Goal: Task Accomplishment & Management: Manage account settings

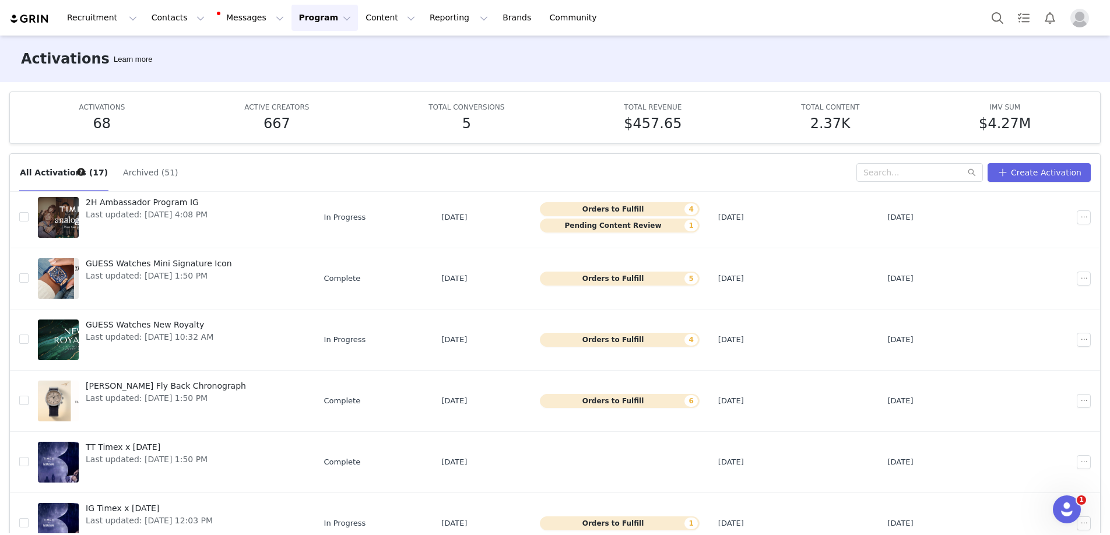
scroll to position [280, 0]
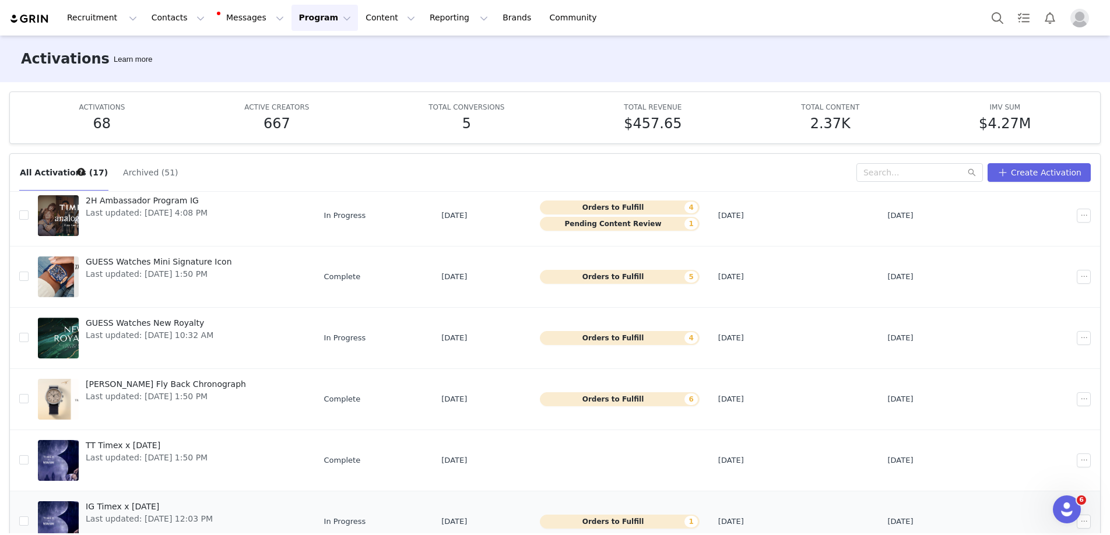
click at [54, 509] on div at bounding box center [58, 521] width 41 height 41
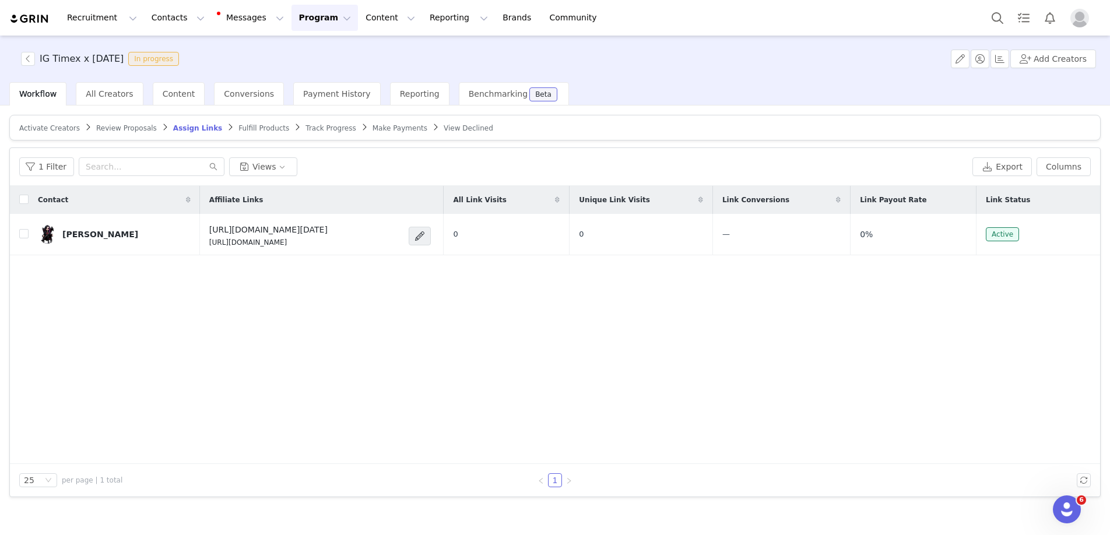
click at [313, 131] on span "Track Progress" at bounding box center [331, 128] width 50 height 8
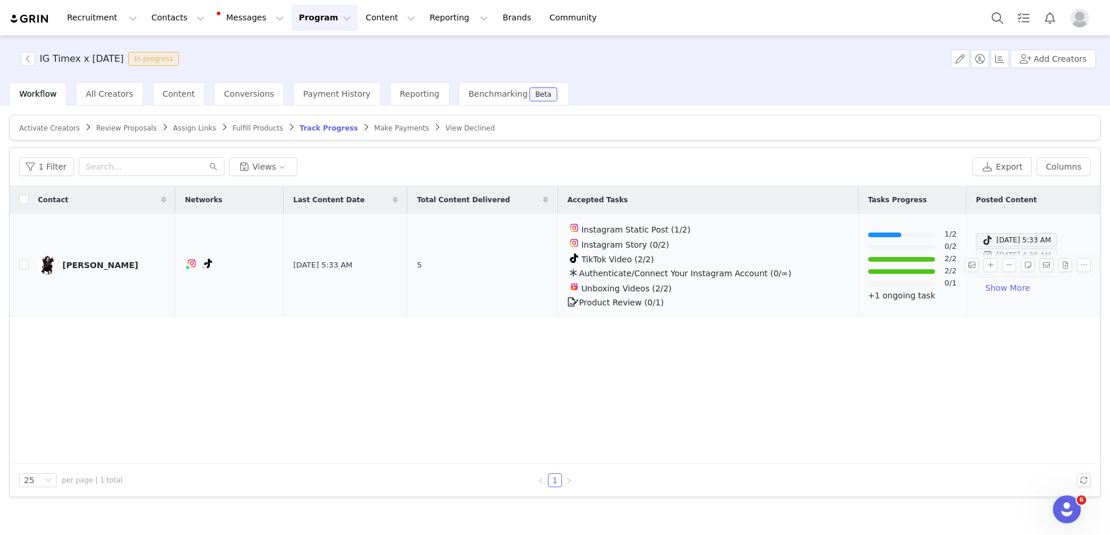
click at [76, 271] on link "Samara Raven" at bounding box center [102, 265] width 128 height 19
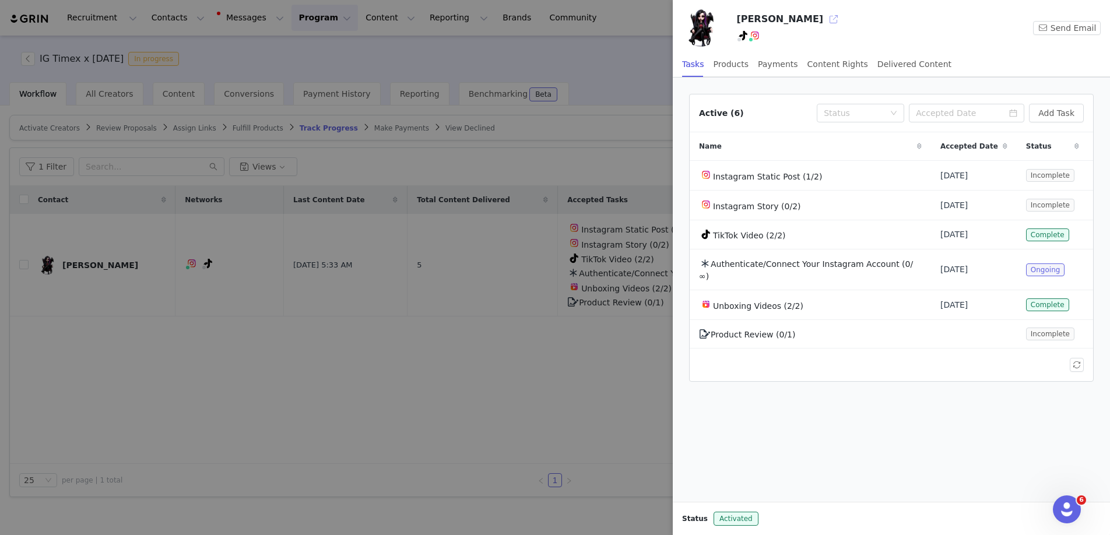
click at [824, 17] on button "button" at bounding box center [833, 19] width 19 height 19
click at [516, 371] on div at bounding box center [555, 267] width 1110 height 535
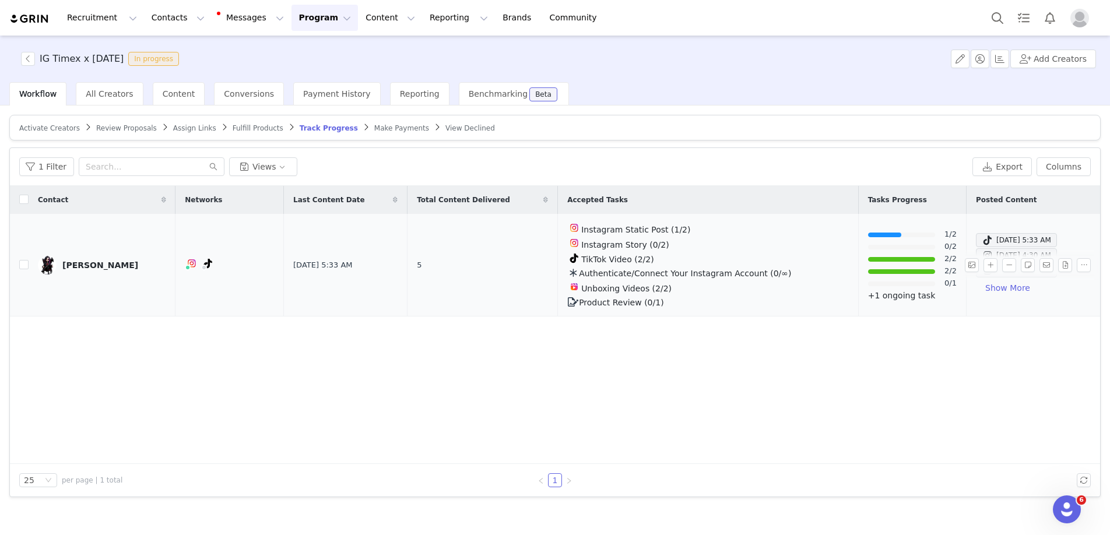
click at [570, 286] on img at bounding box center [574, 286] width 9 height 9
click at [571, 293] on div "Unboxing Videos (2/2)" at bounding box center [708, 287] width 282 height 15
click at [637, 290] on span "Unboxing Videos (2/2)" at bounding box center [626, 288] width 90 height 9
click at [868, 270] on div at bounding box center [901, 271] width 67 height 5
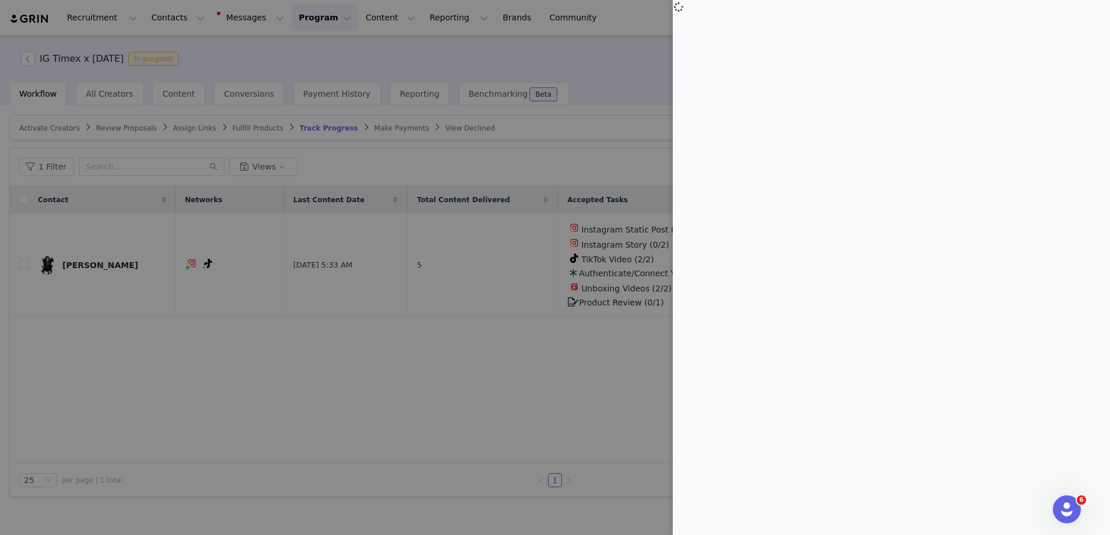
click at [549, 328] on div at bounding box center [555, 267] width 1110 height 535
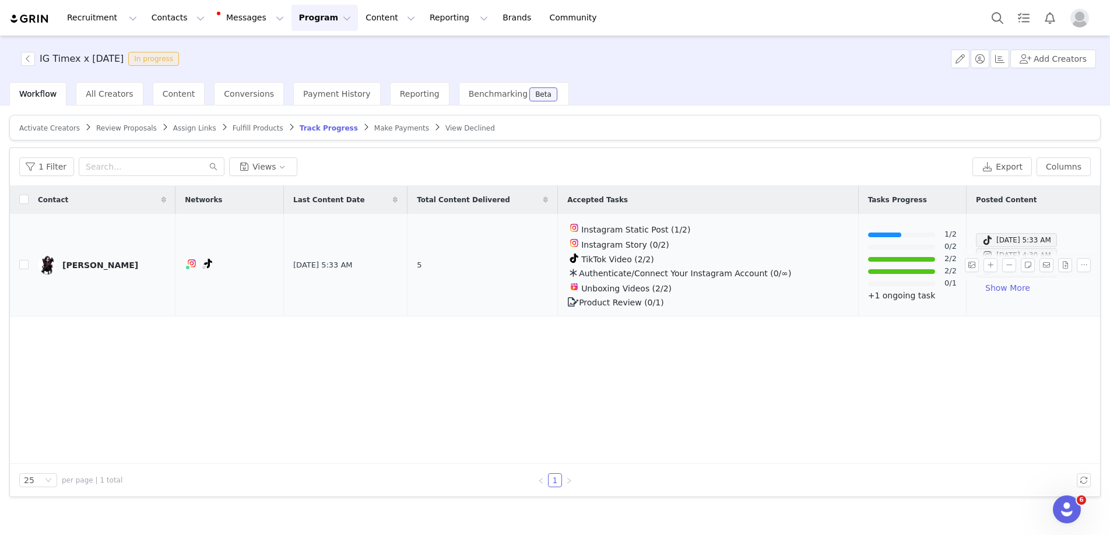
click at [604, 257] on span "TikTok Video (2/2)" at bounding box center [617, 259] width 73 height 9
click at [976, 287] on button "Show More" at bounding box center [1008, 288] width 64 height 19
click at [31, 61] on button "button" at bounding box center [28, 59] width 14 height 14
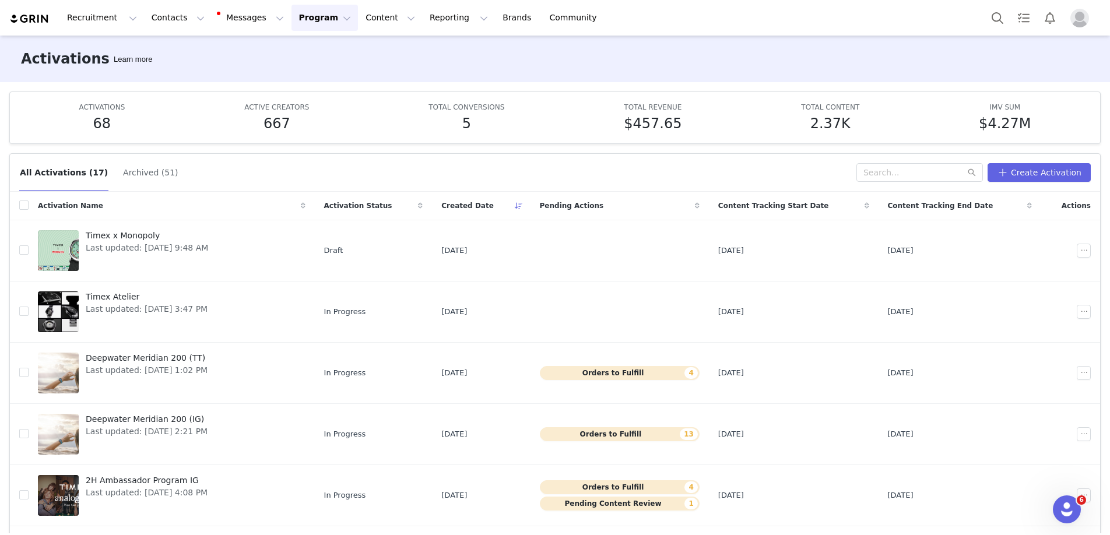
click at [299, 19] on button "Program Program" at bounding box center [325, 18] width 66 height 26
click at [299, 44] on link "Activations" at bounding box center [319, 52] width 92 height 22
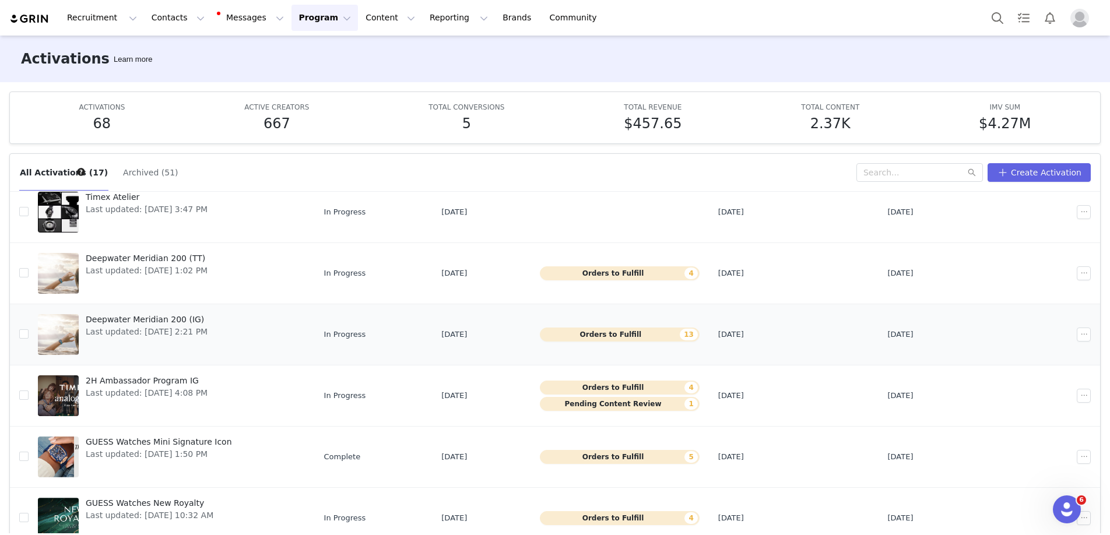
scroll to position [280, 0]
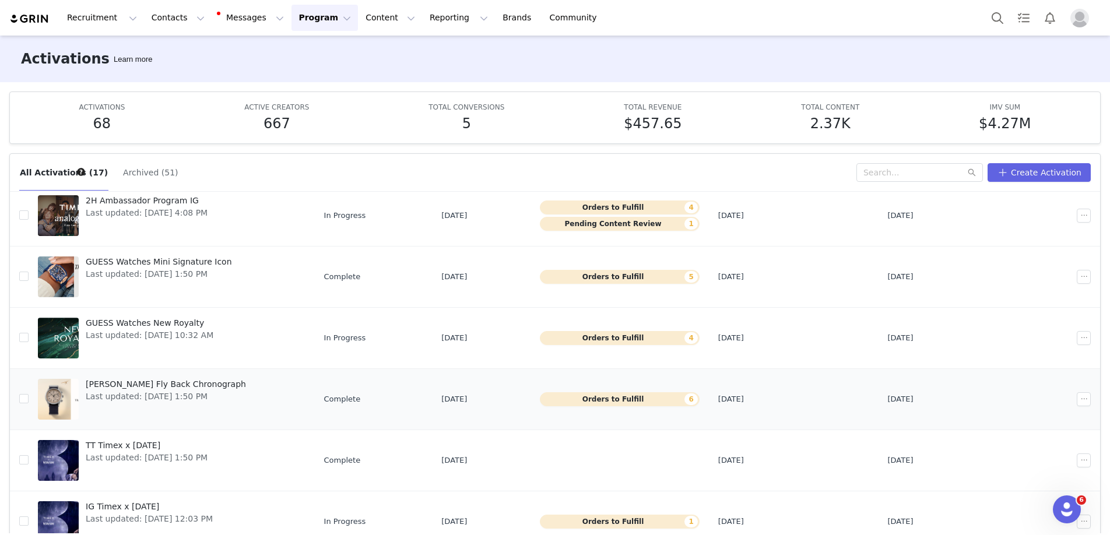
click at [65, 380] on div at bounding box center [58, 399] width 41 height 41
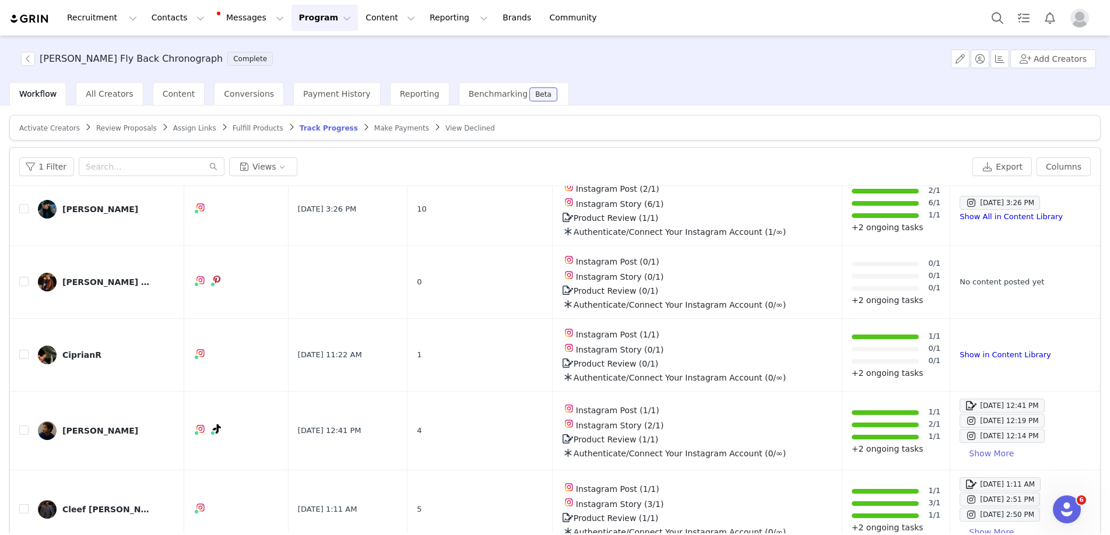
scroll to position [1, 0]
click at [206, 375] on link "@iamciprianr" at bounding box center [201, 375] width 54 height 9
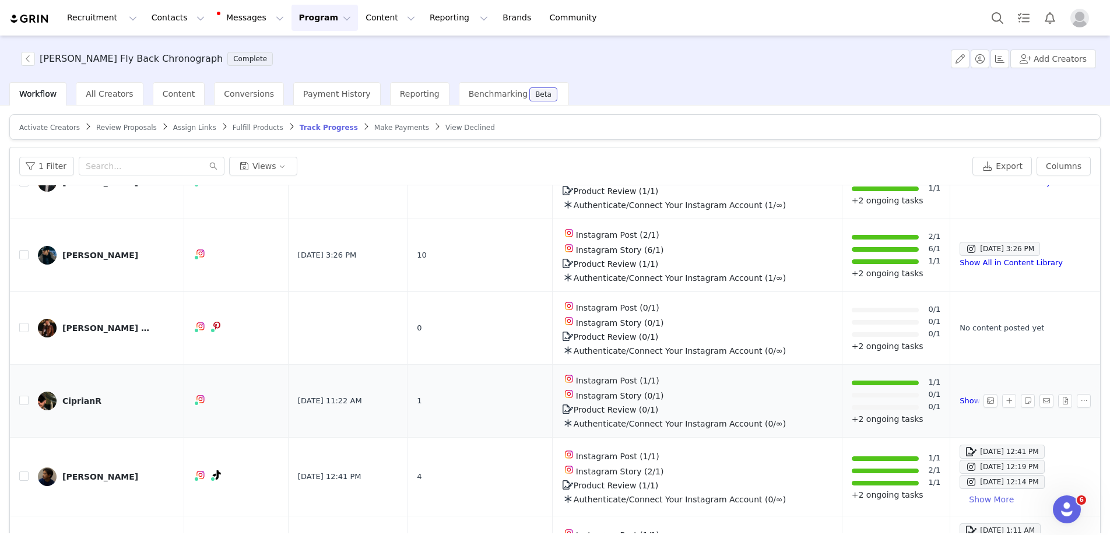
scroll to position [63, 0]
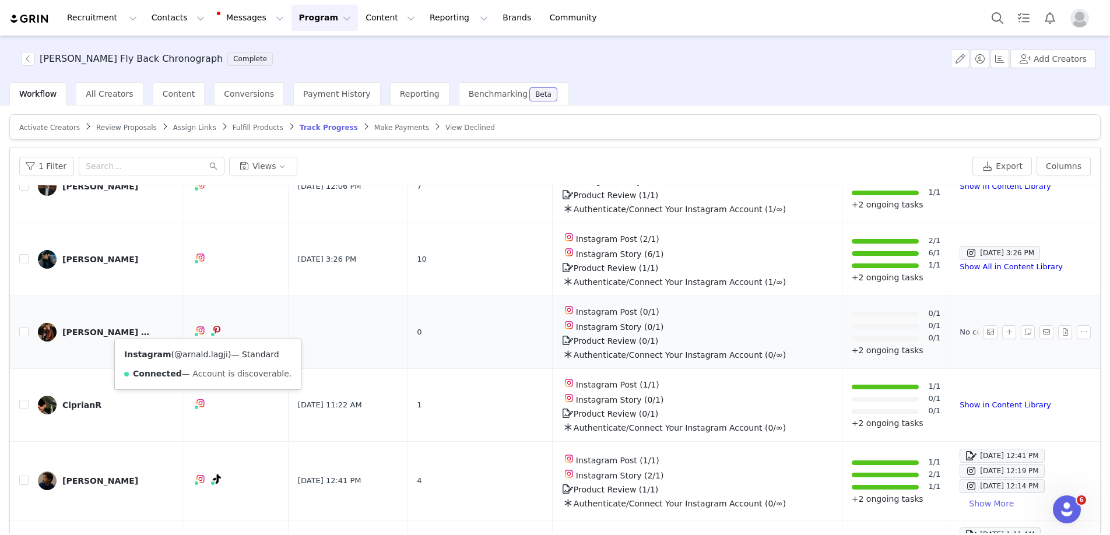
click at [206, 355] on link "@arnald.lagji" at bounding box center [201, 354] width 54 height 9
click at [141, 331] on div "[PERSON_NAME] | timeless fashion" at bounding box center [105, 332] width 87 height 9
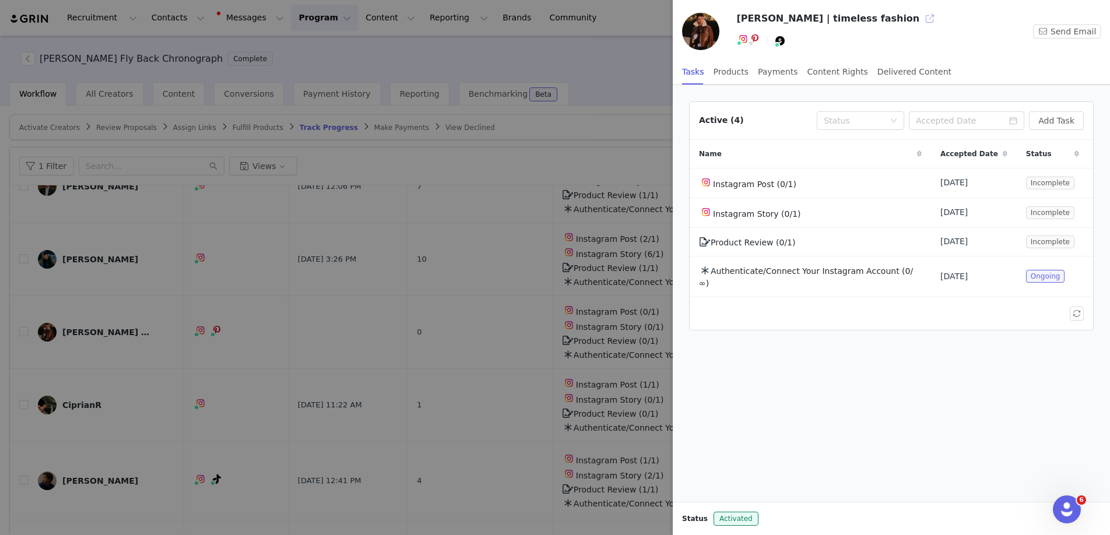
click at [921, 20] on button "button" at bounding box center [930, 18] width 19 height 19
click at [442, 150] on div at bounding box center [555, 267] width 1110 height 535
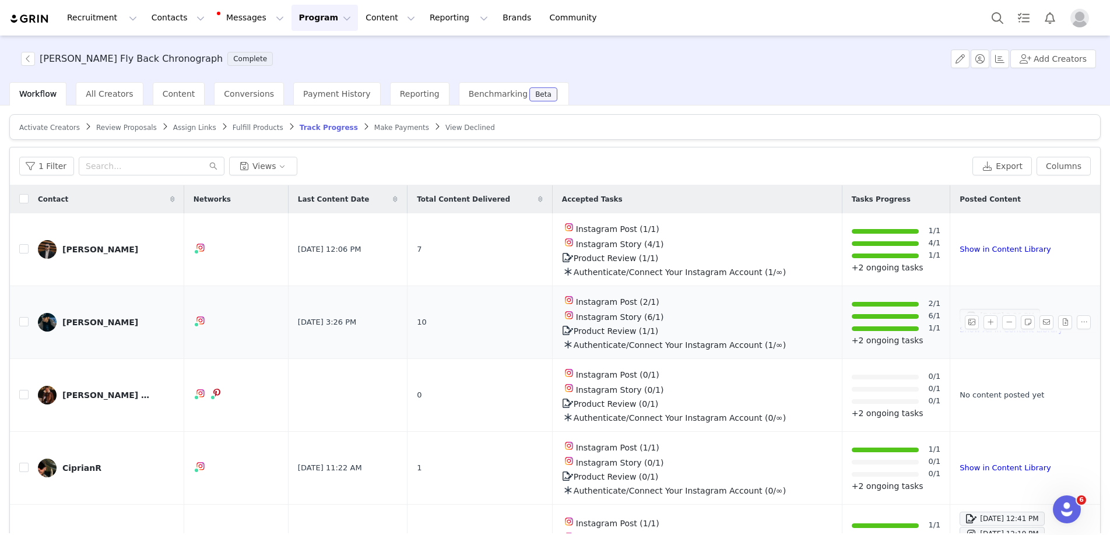
scroll to position [114, 0]
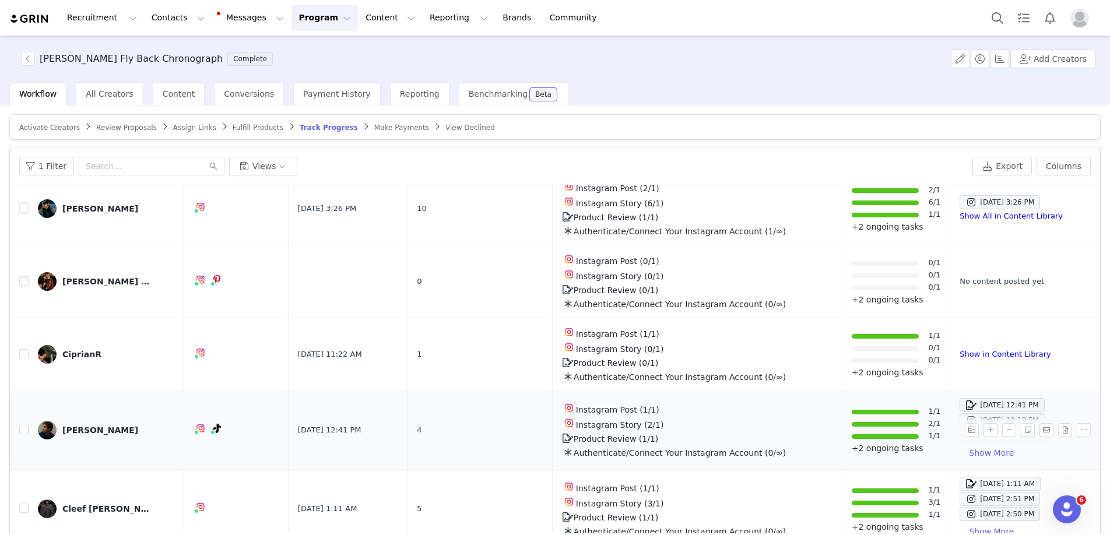
click at [73, 426] on div "CJ Aggarao" at bounding box center [100, 430] width 76 height 9
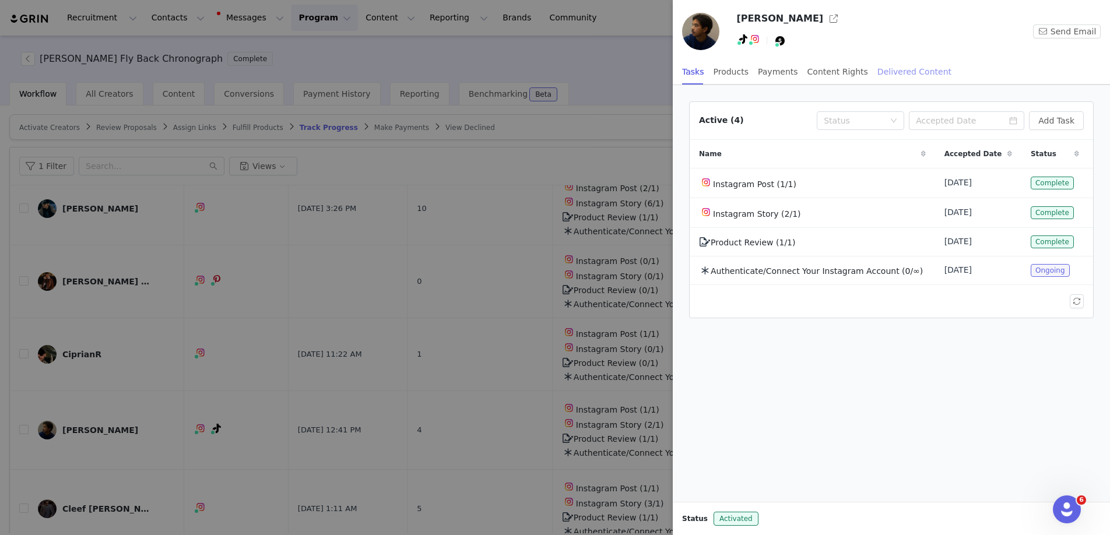
click at [908, 69] on div "Delivered Content" at bounding box center [915, 72] width 74 height 26
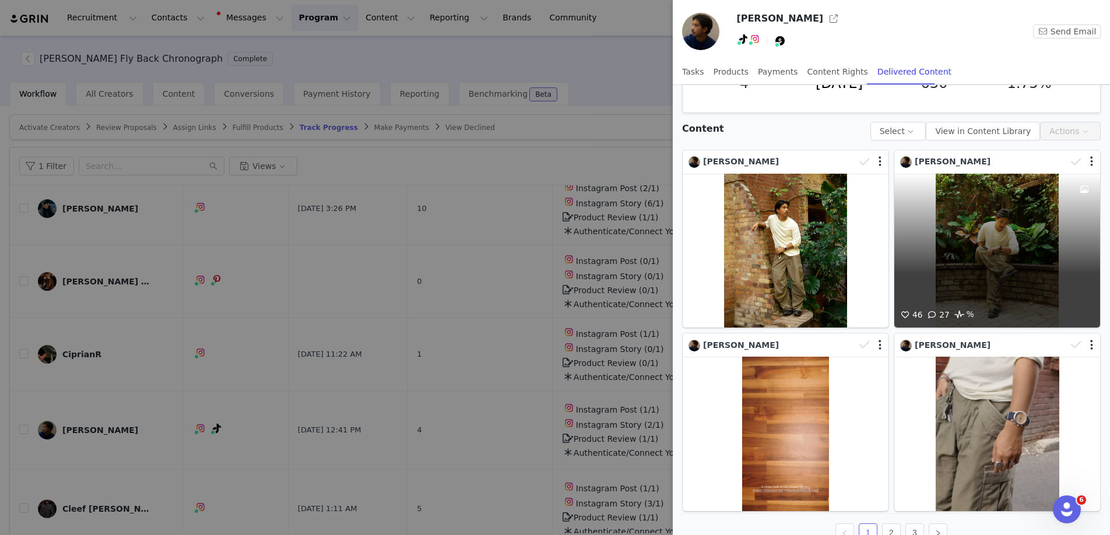
scroll to position [76, 0]
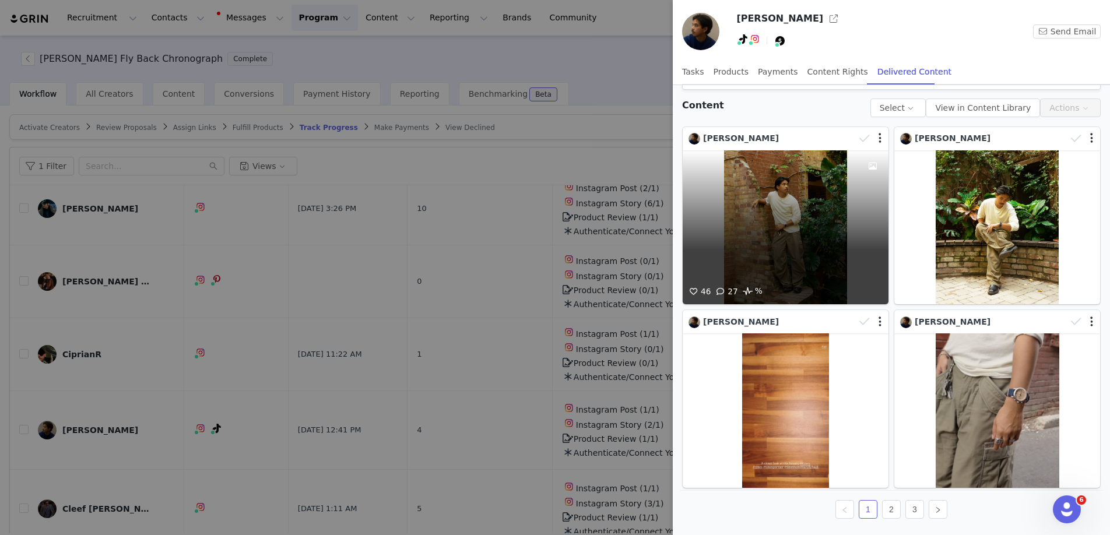
click at [790, 222] on div "46 27 %" at bounding box center [786, 227] width 206 height 155
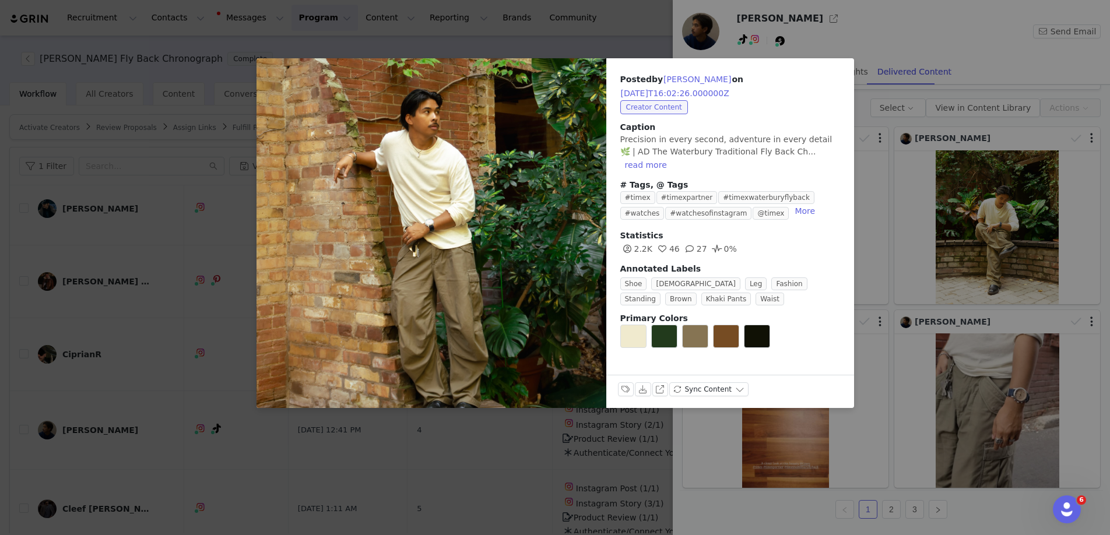
click at [1015, 217] on div "Posted by CJ Aggarao on 2025-09-29T16:02:26.000000Z Creator Content Caption Pre…" at bounding box center [555, 267] width 1110 height 535
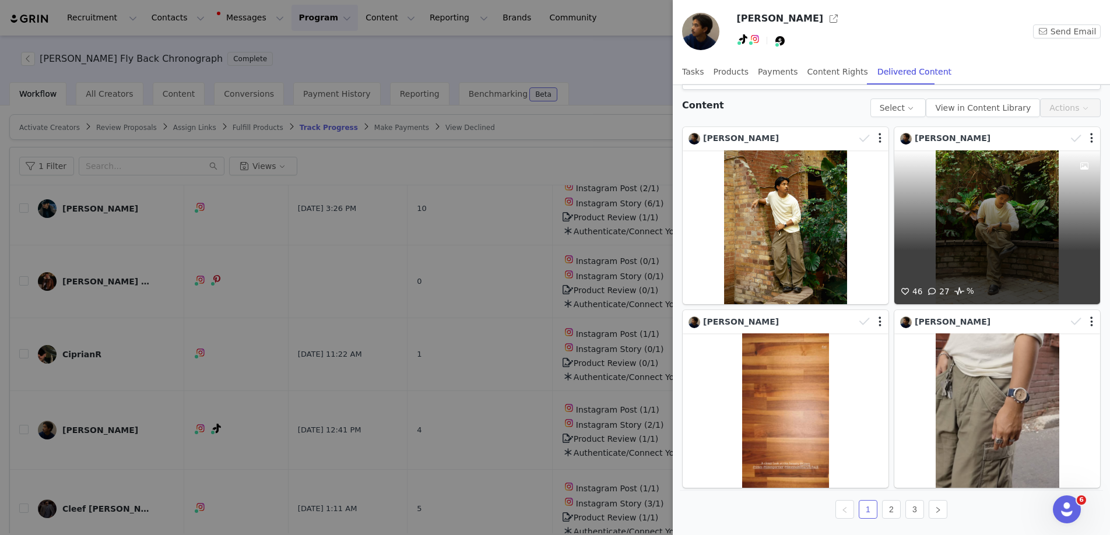
click at [1015, 217] on div "46 27 %" at bounding box center [997, 227] width 206 height 155
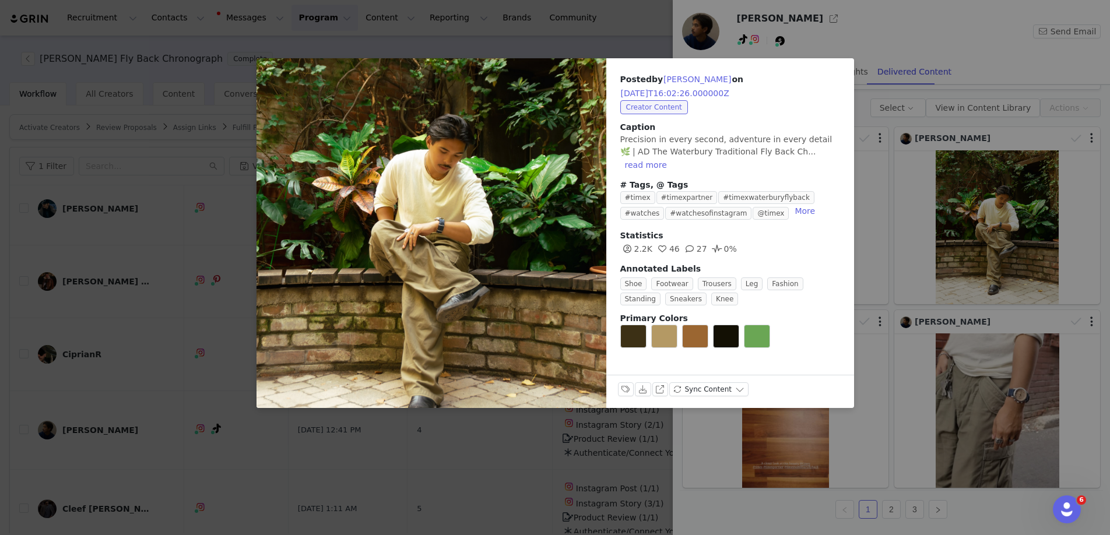
click at [1026, 409] on div "Posted by CJ Aggarao on 2025-09-29T16:02:26.000000Z Creator Content Caption Pre…" at bounding box center [555, 267] width 1110 height 535
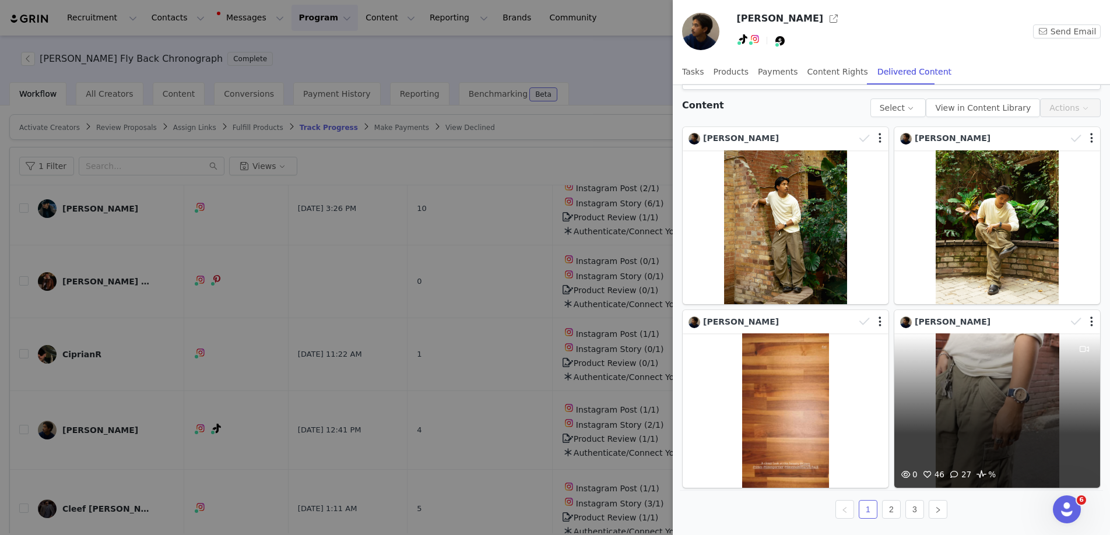
click at [998, 400] on div "0 46 27 %" at bounding box center [997, 411] width 206 height 155
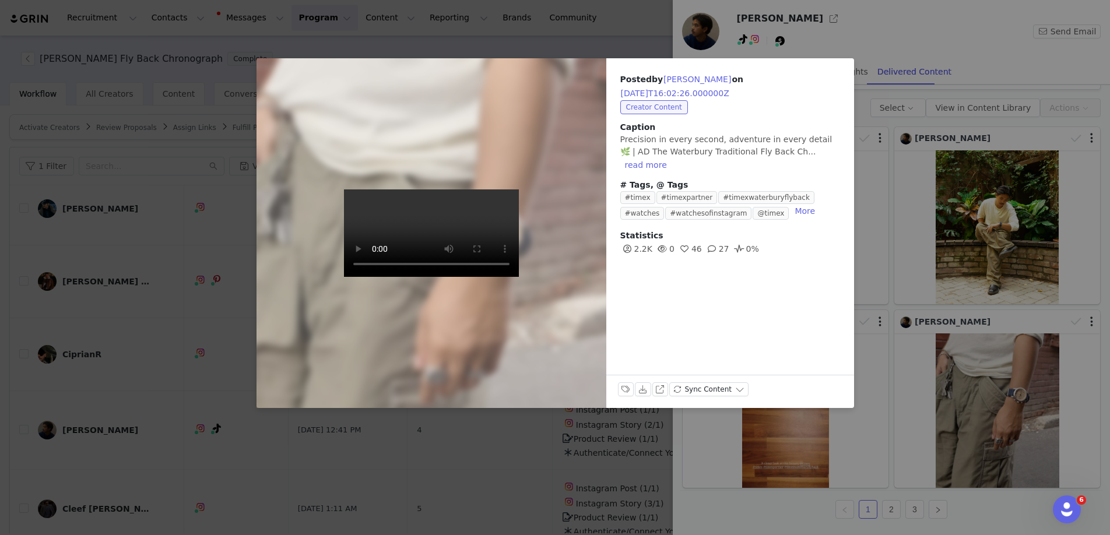
click at [886, 516] on div "Posted by CJ Aggarao on 2025-09-29T16:02:26.000000Z Creator Content Caption Pre…" at bounding box center [555, 267] width 1110 height 535
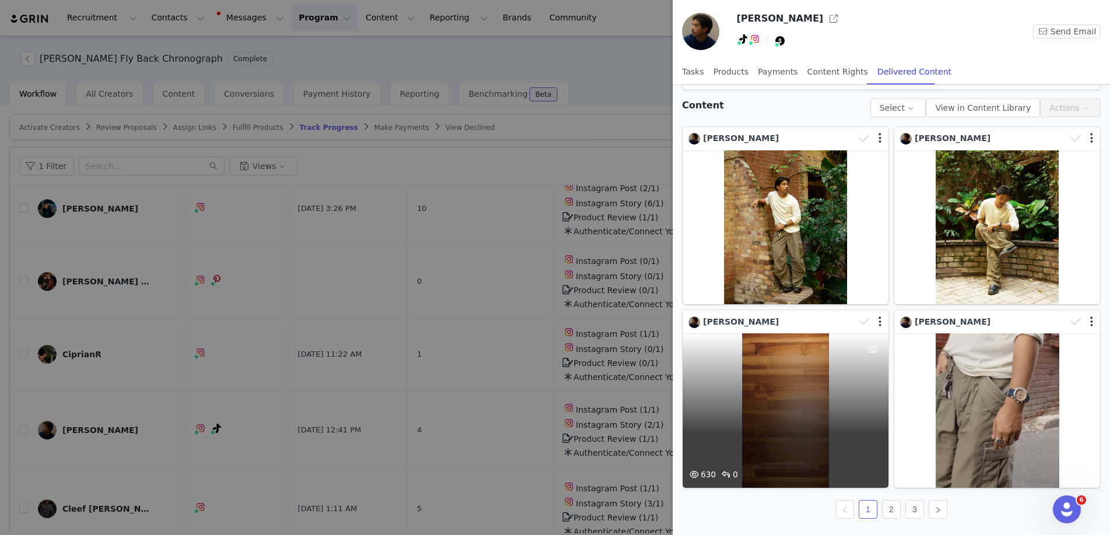
click at [784, 418] on div "630 0" at bounding box center [786, 411] width 206 height 155
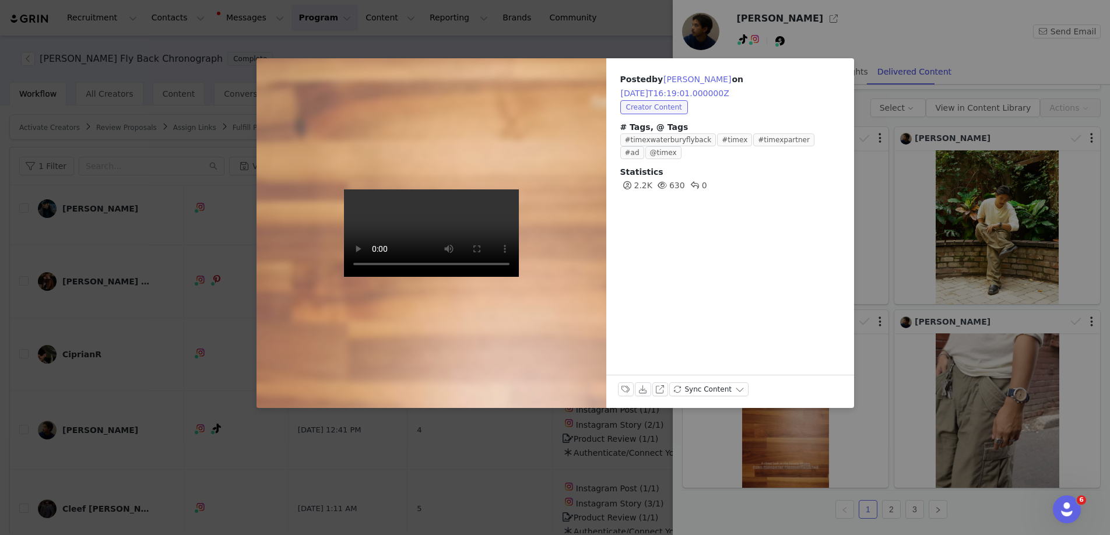
click at [897, 513] on div "Posted by CJ Aggarao on 2025-09-29T16:19:01.000000Z Creator Content # Tags, @ T…" at bounding box center [555, 267] width 1110 height 535
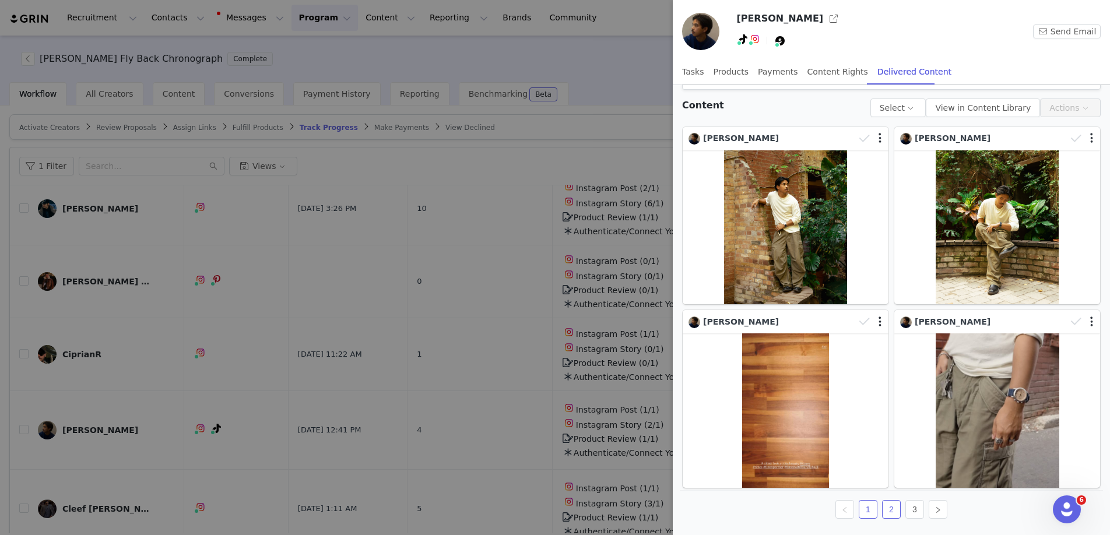
click at [893, 509] on link "2" at bounding box center [891, 509] width 17 height 17
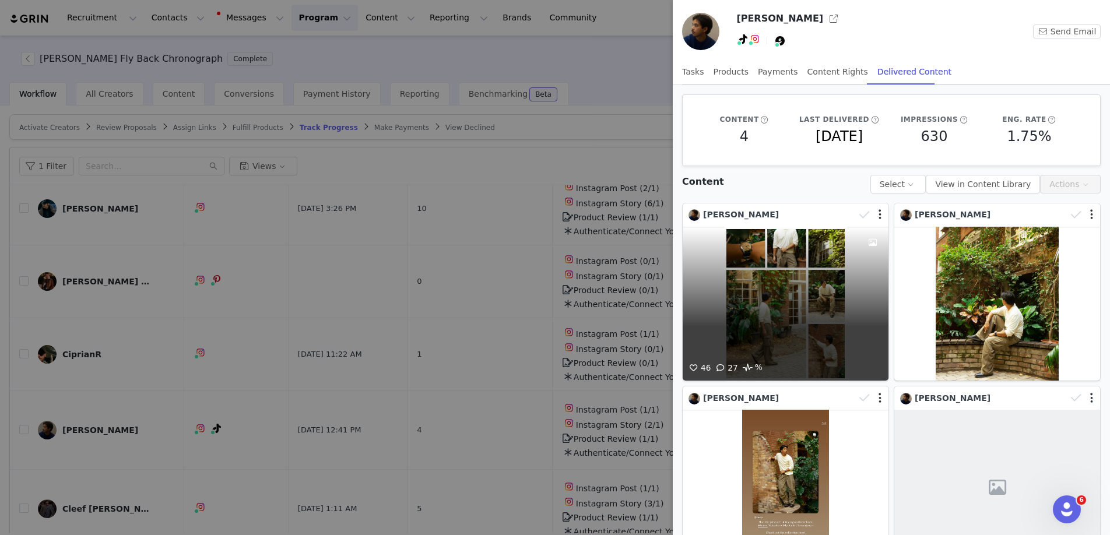
click at [797, 287] on div "46 27 %" at bounding box center [786, 304] width 206 height 155
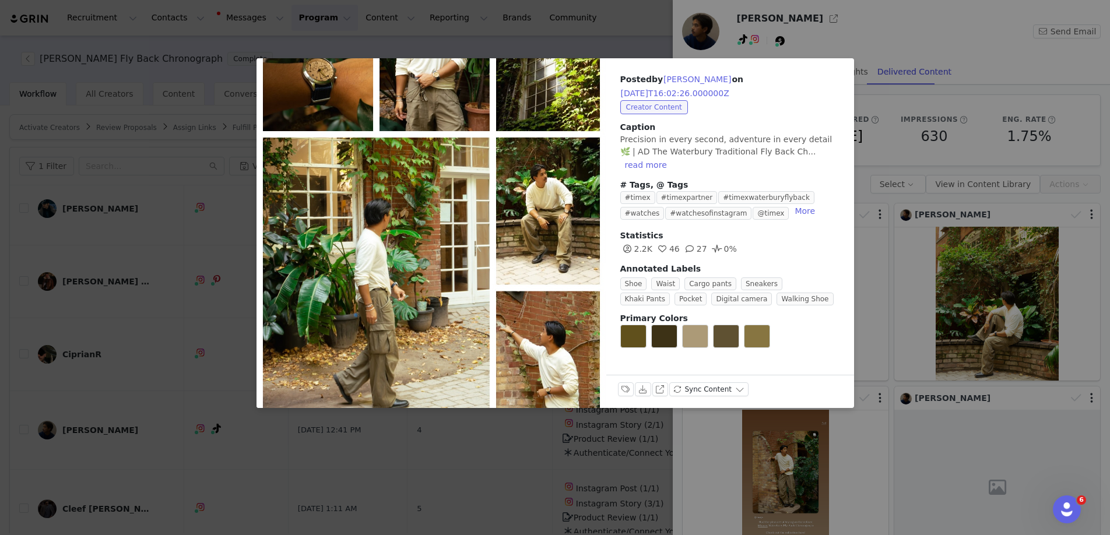
click at [985, 321] on div "Posted by CJ Aggarao on 2025-09-29T16:02:26.000000Z Creator Content Caption Pre…" at bounding box center [555, 267] width 1110 height 535
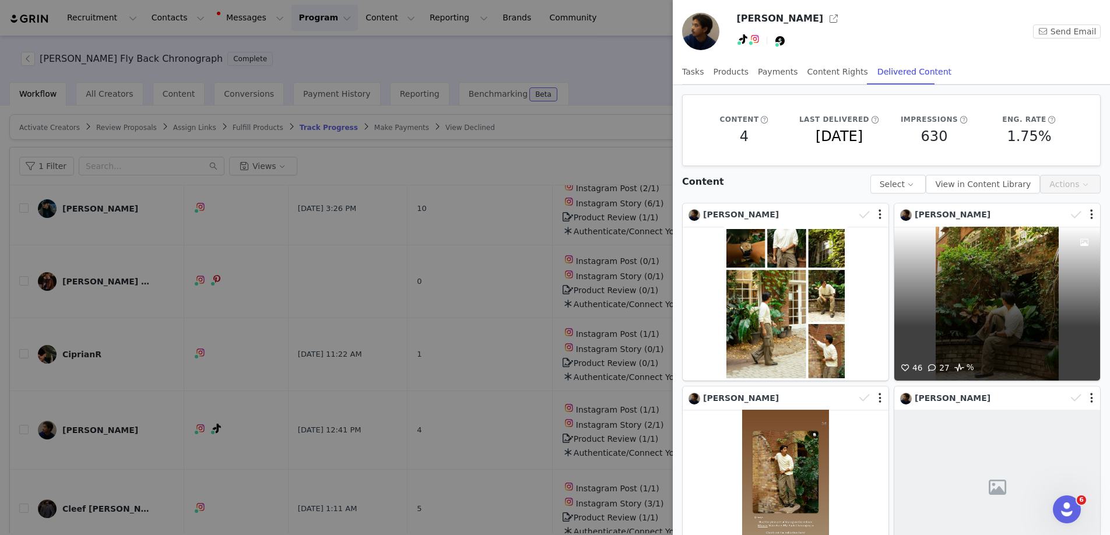
click at [985, 321] on div "46 27 %" at bounding box center [997, 304] width 206 height 155
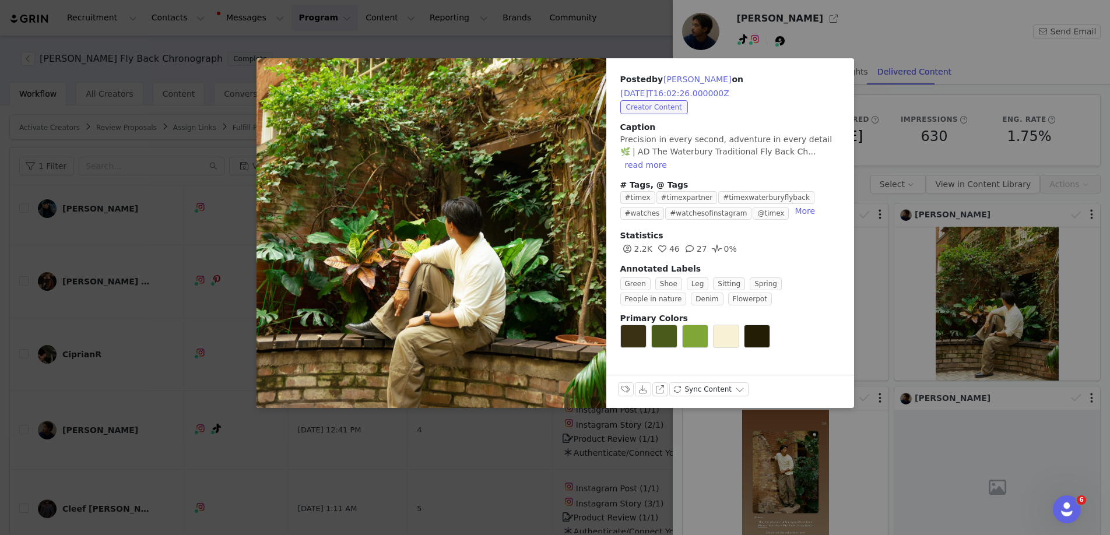
click at [826, 453] on div "Posted by CJ Aggarao on 2025-09-29T16:02:26.000000Z Creator Content Caption Pre…" at bounding box center [555, 267] width 1110 height 535
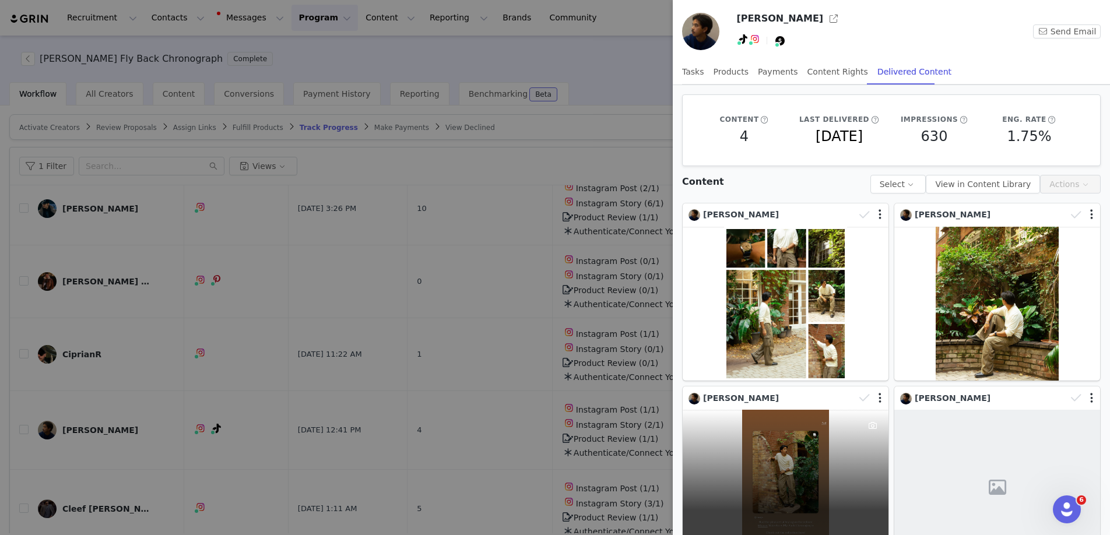
click at [826, 453] on div "630 0" at bounding box center [786, 487] width 206 height 155
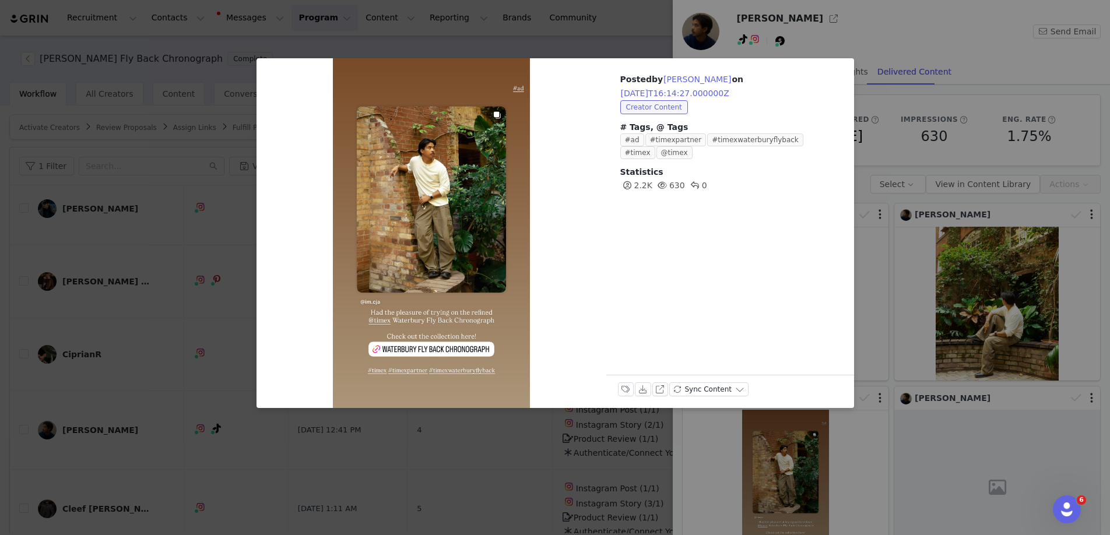
click at [940, 452] on div "Posted by CJ Aggarao on 2025-09-29T16:14:27.000000Z Creator Content # Tags, @ T…" at bounding box center [555, 267] width 1110 height 535
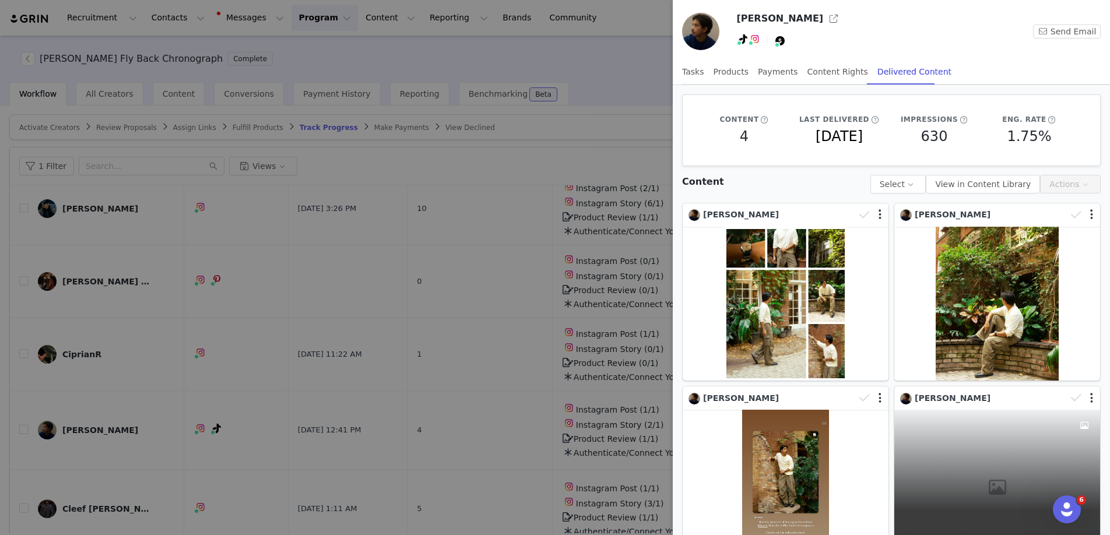
scroll to position [76, 0]
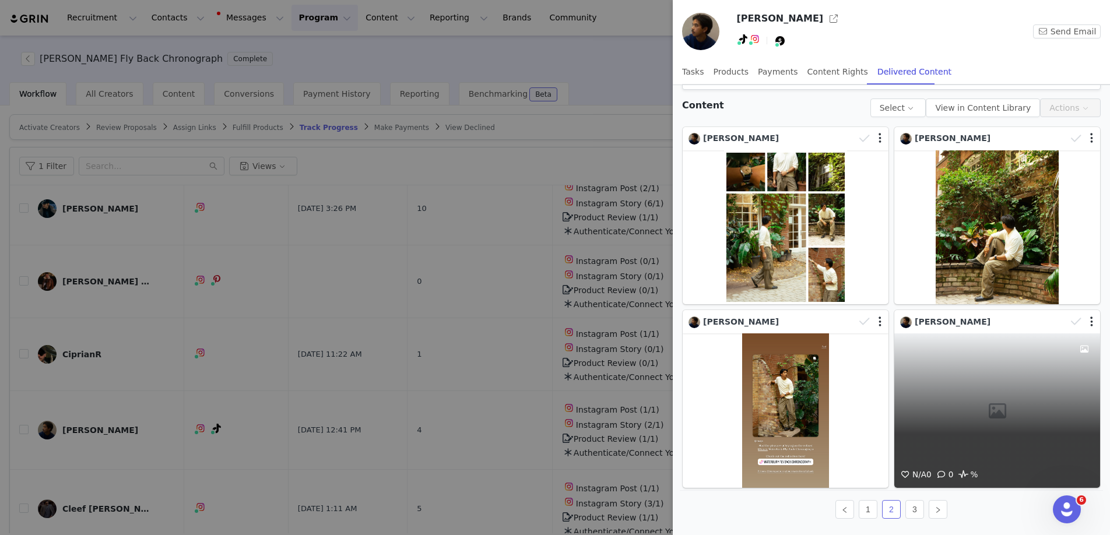
click at [981, 408] on div "N/A 0 0 %" at bounding box center [997, 411] width 206 height 155
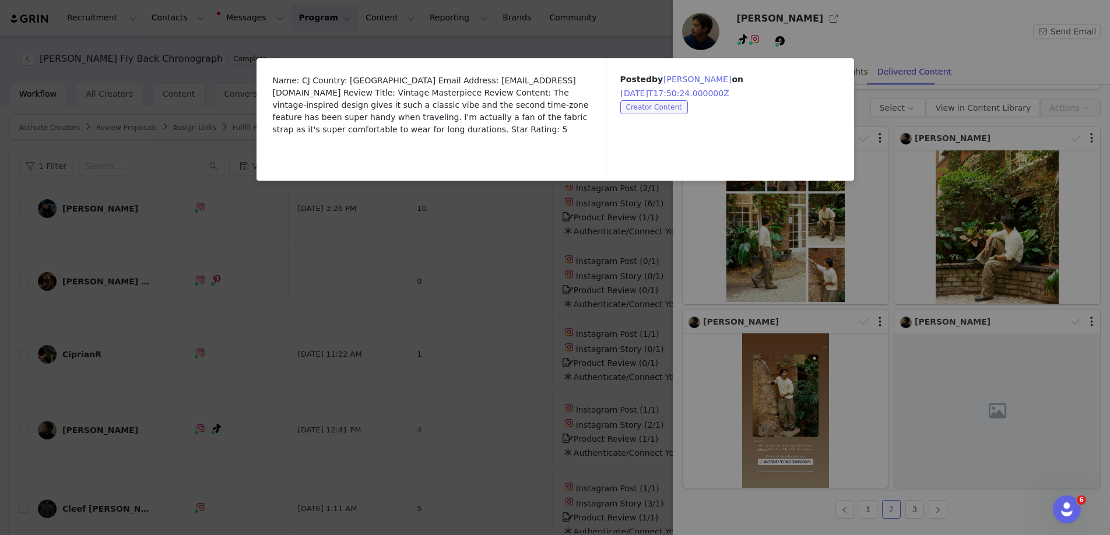
click at [910, 512] on div "Name: CJ Country: Canada Email Address: contact.imcja@gmail.com Review Title: V…" at bounding box center [555, 267] width 1110 height 535
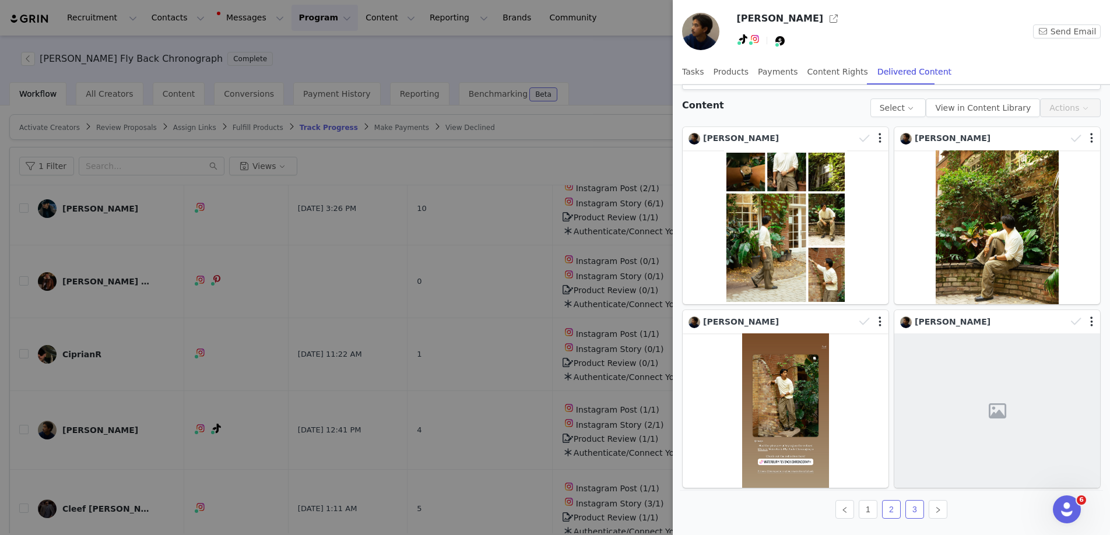
click at [920, 512] on link "3" at bounding box center [914, 509] width 17 height 17
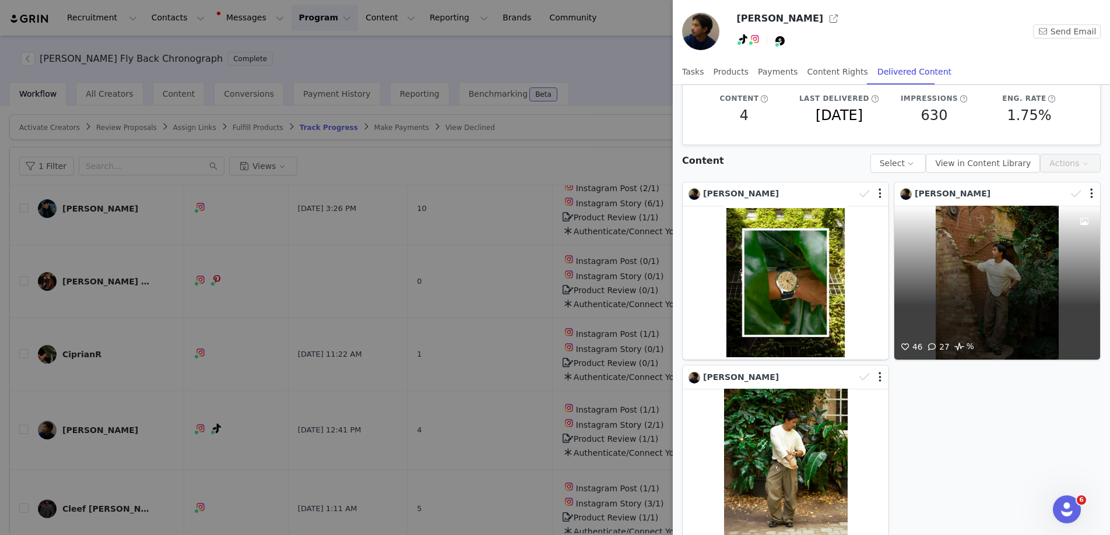
scroll to position [38, 0]
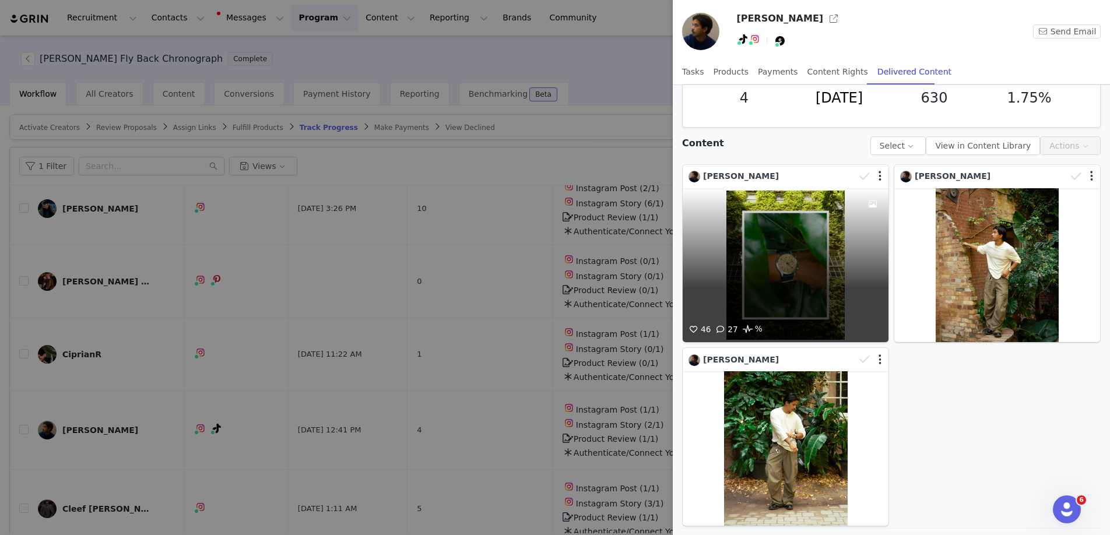
click at [777, 261] on div "46 27 %" at bounding box center [786, 265] width 206 height 155
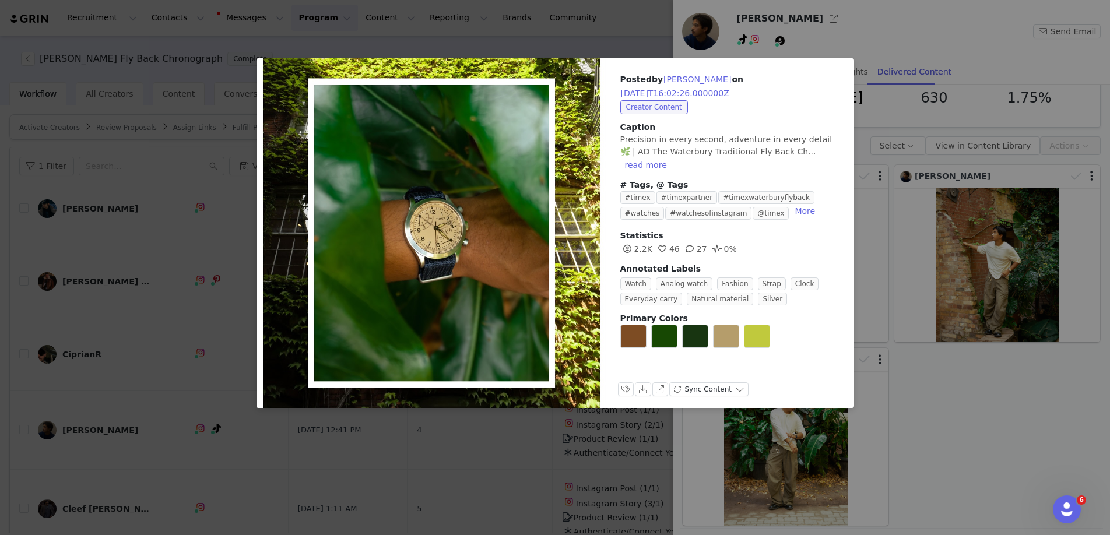
click at [1034, 286] on div "Posted by CJ Aggarao on 2025-09-29T16:02:26.000000Z Creator Content Caption Pre…" at bounding box center [555, 267] width 1110 height 535
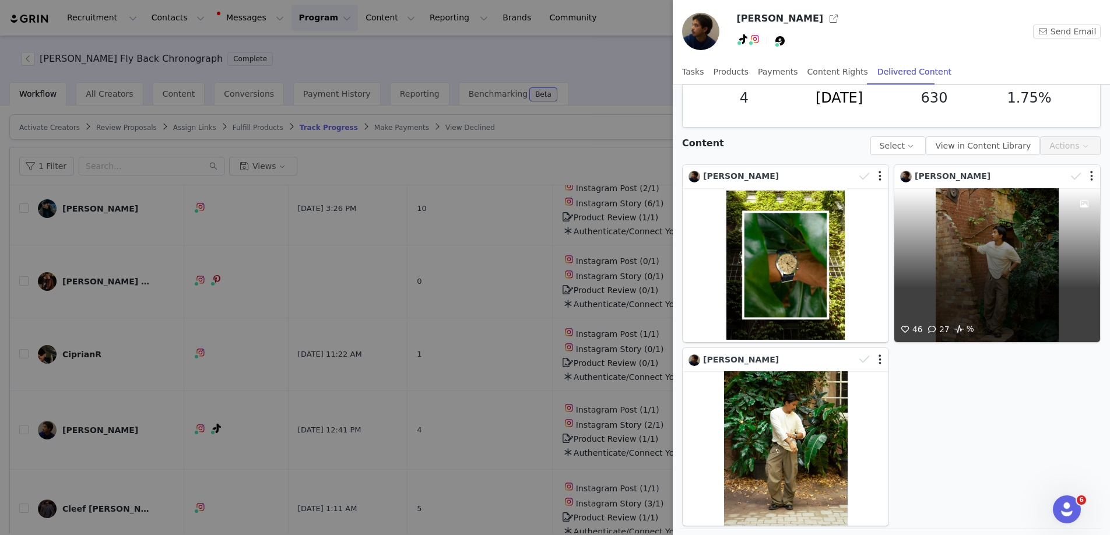
click at [992, 266] on div "46 27 %" at bounding box center [997, 265] width 206 height 155
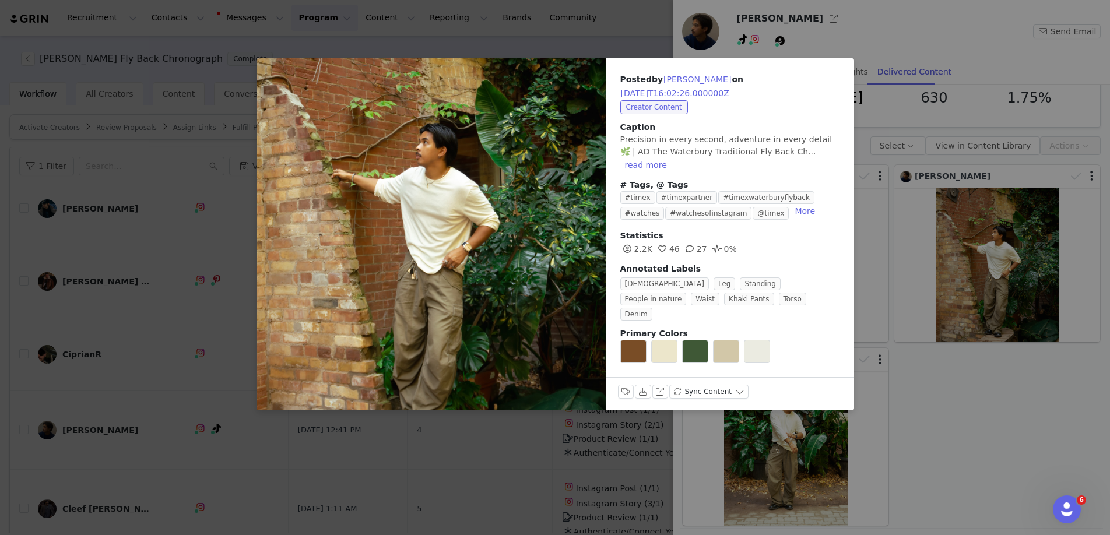
click at [785, 439] on div "Posted by CJ Aggarao on 2025-09-29T16:02:26.000000Z Creator Content Caption Pre…" at bounding box center [555, 267] width 1110 height 535
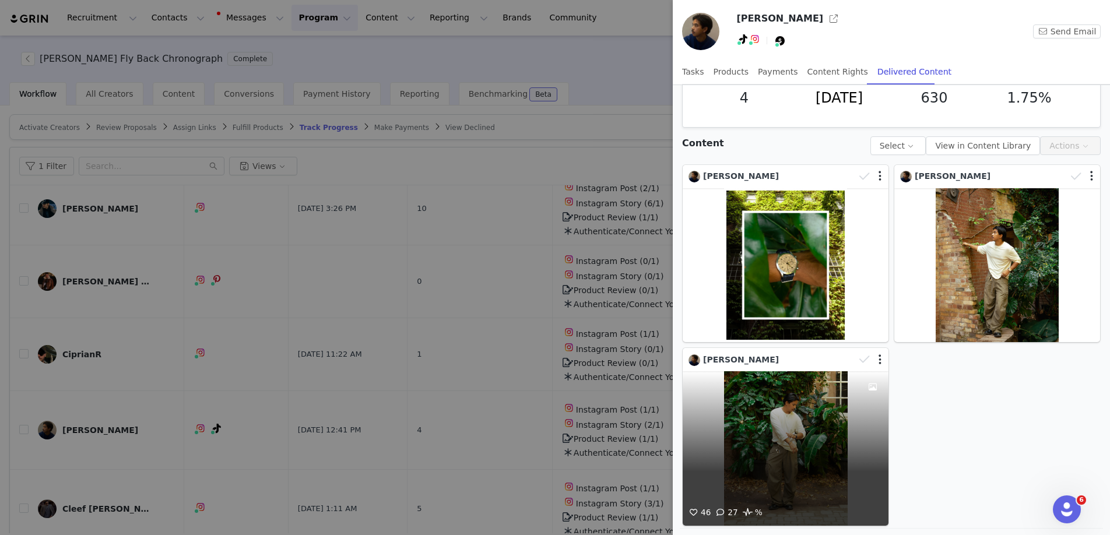
click at [818, 458] on div "46 27 %" at bounding box center [786, 448] width 206 height 155
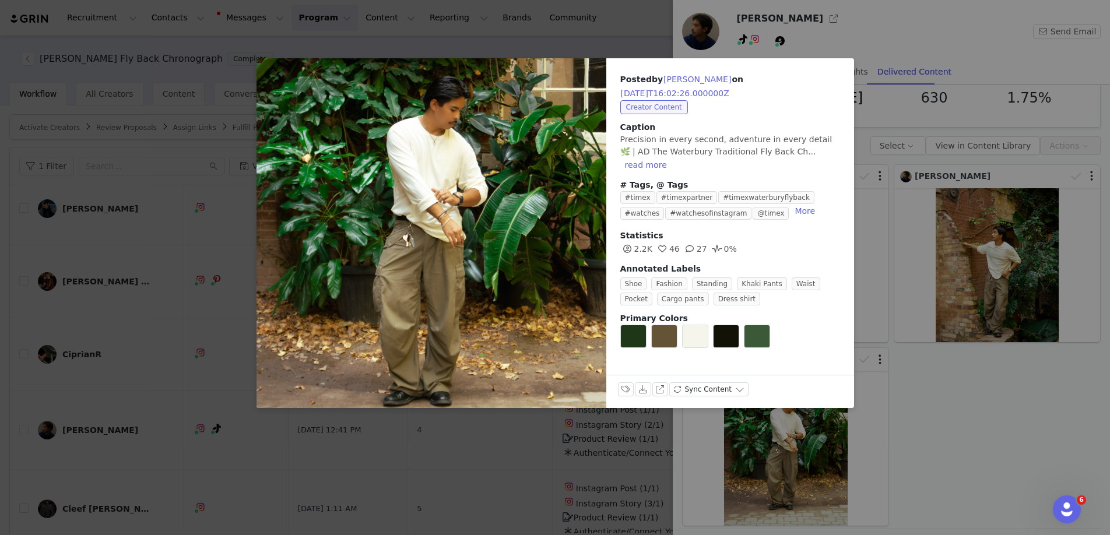
click at [926, 475] on div "Posted by CJ Aggarao on 2025-09-29T16:02:26.000000Z Creator Content Caption Pre…" at bounding box center [555, 267] width 1110 height 535
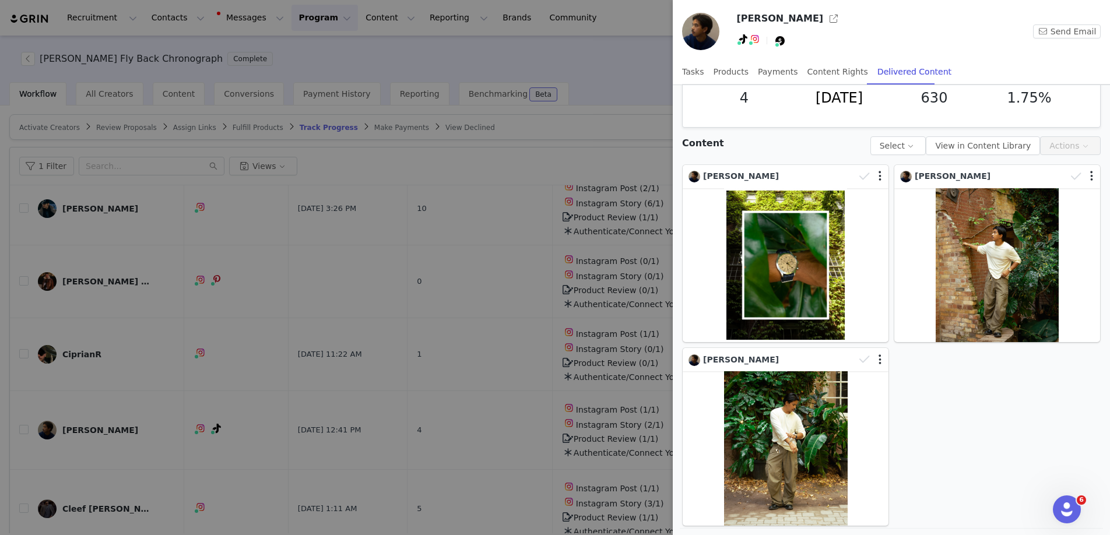
scroll to position [76, 0]
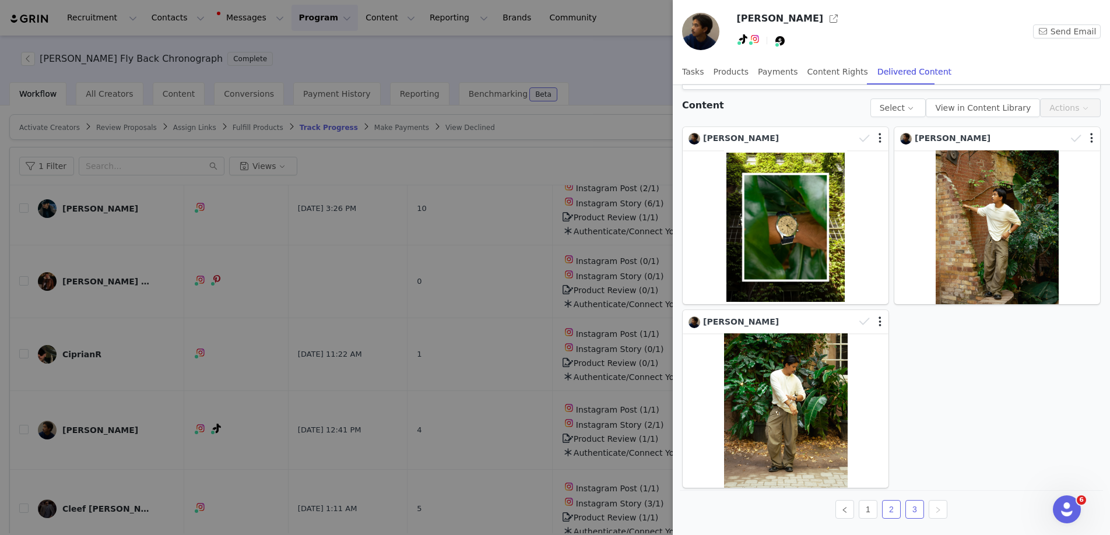
click at [890, 515] on link "2" at bounding box center [891, 509] width 17 height 17
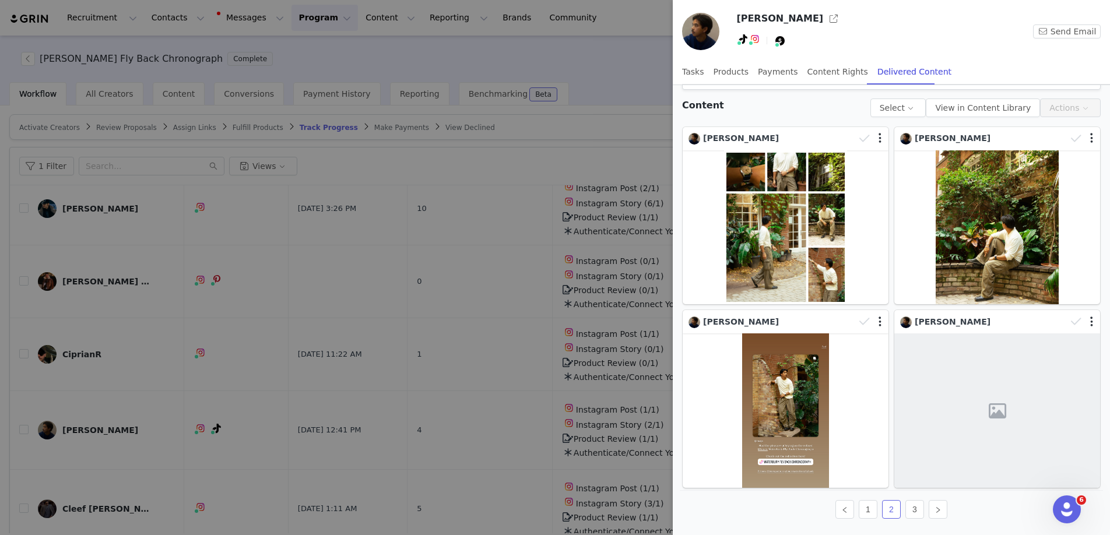
click at [620, 129] on div at bounding box center [555, 267] width 1110 height 535
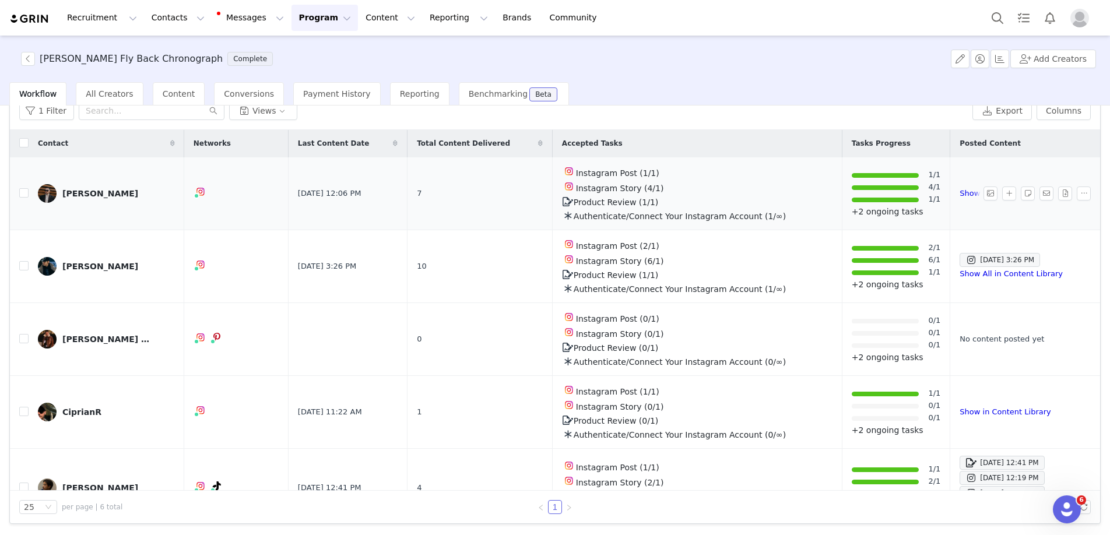
scroll to position [0, 0]
click at [27, 59] on button "button" at bounding box center [28, 59] width 14 height 14
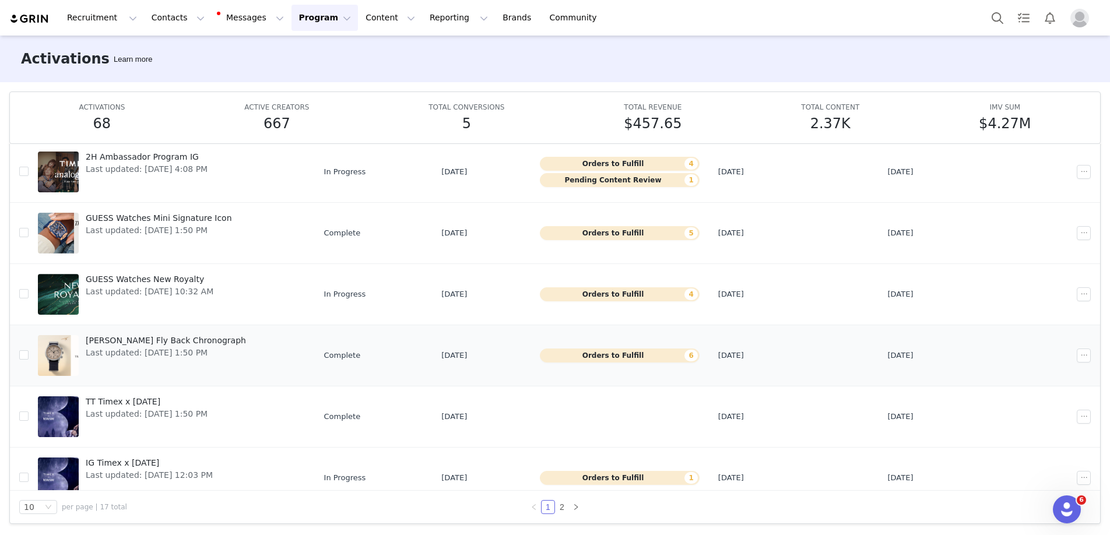
scroll to position [264, 0]
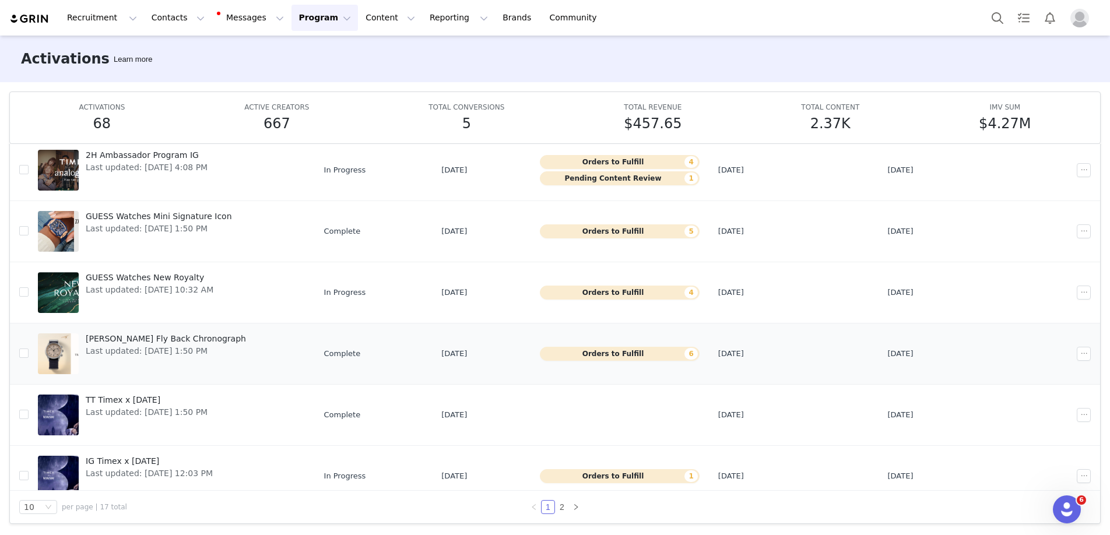
click at [56, 354] on div at bounding box center [58, 354] width 41 height 41
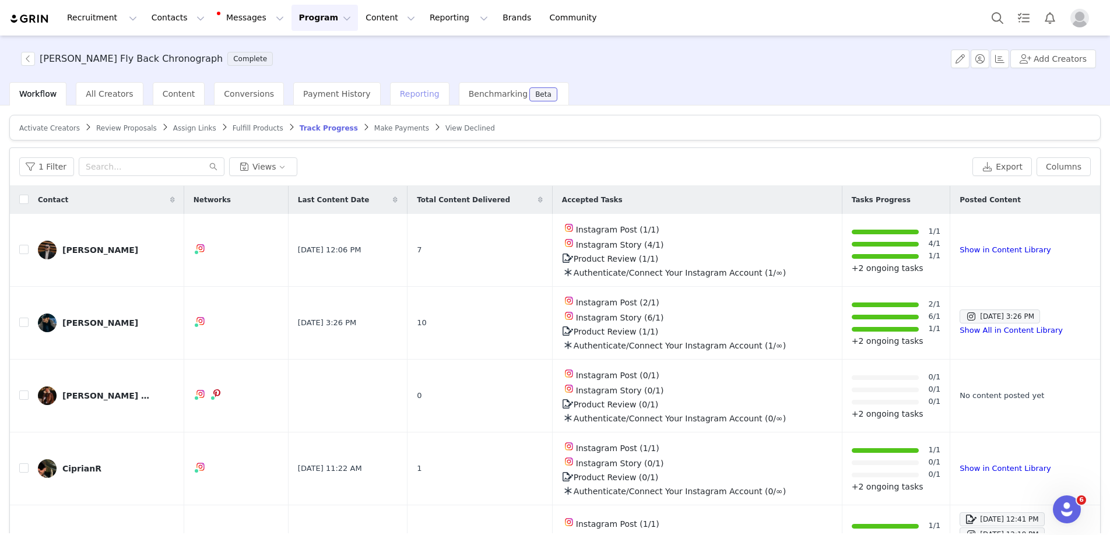
click at [408, 95] on span "Reporting" at bounding box center [420, 93] width 40 height 9
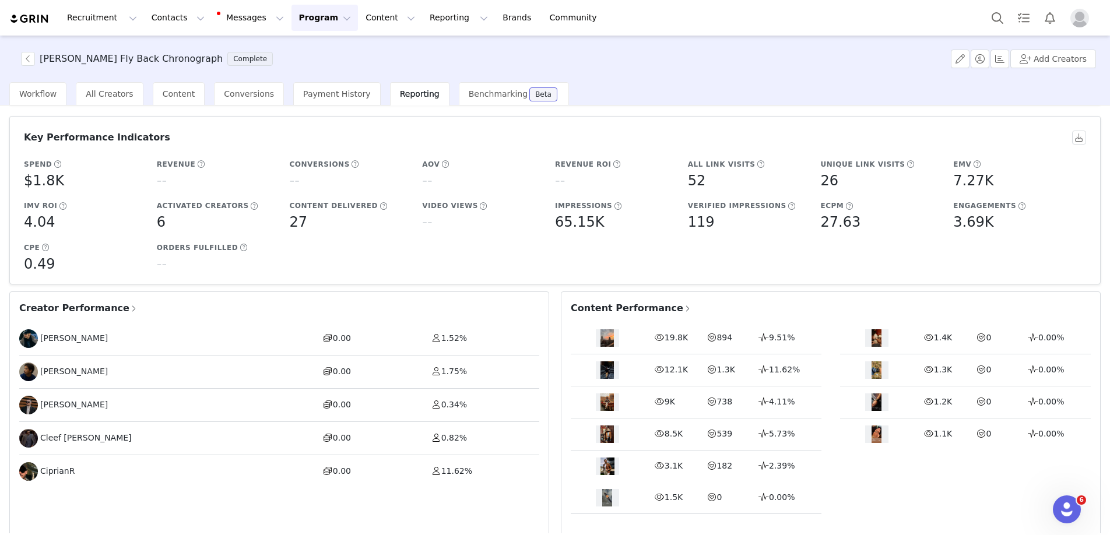
scroll to position [73, 0]
click at [106, 306] on span "Creator Performance" at bounding box center [78, 307] width 119 height 14
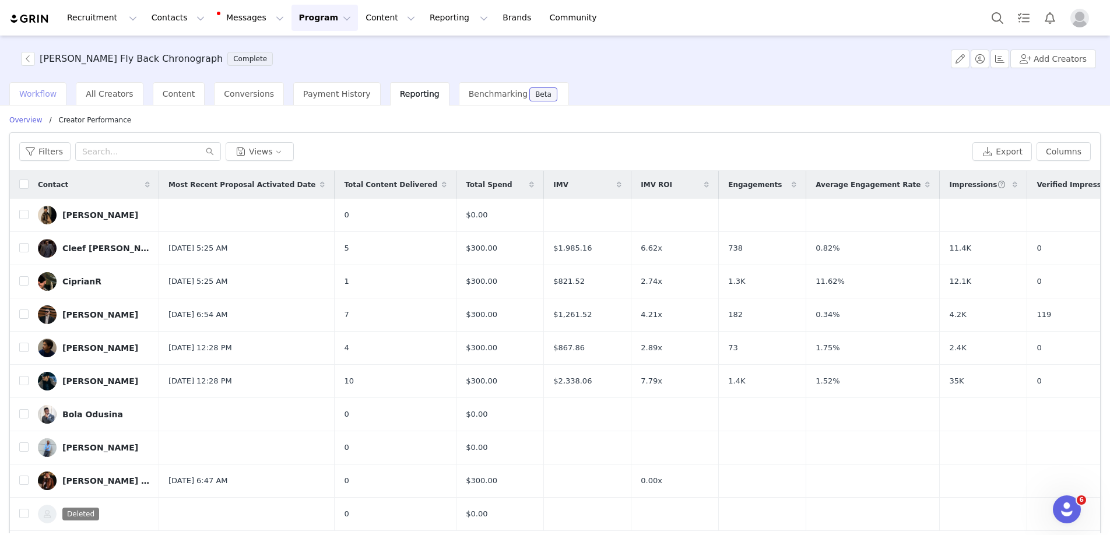
click at [49, 89] on span "Workflow" at bounding box center [37, 93] width 37 height 9
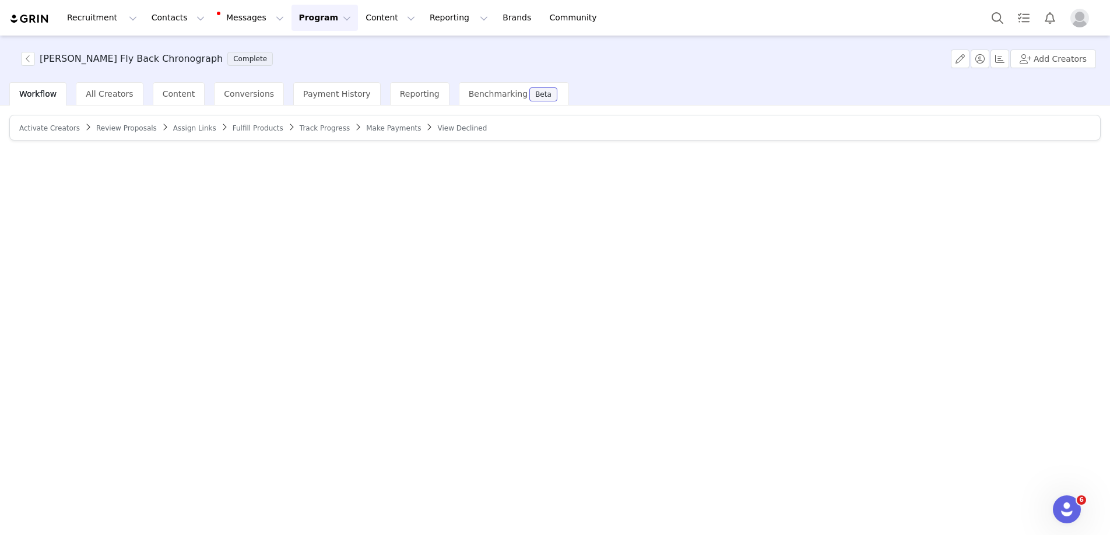
click at [379, 128] on span "Make Payments" at bounding box center [393, 128] width 55 height 8
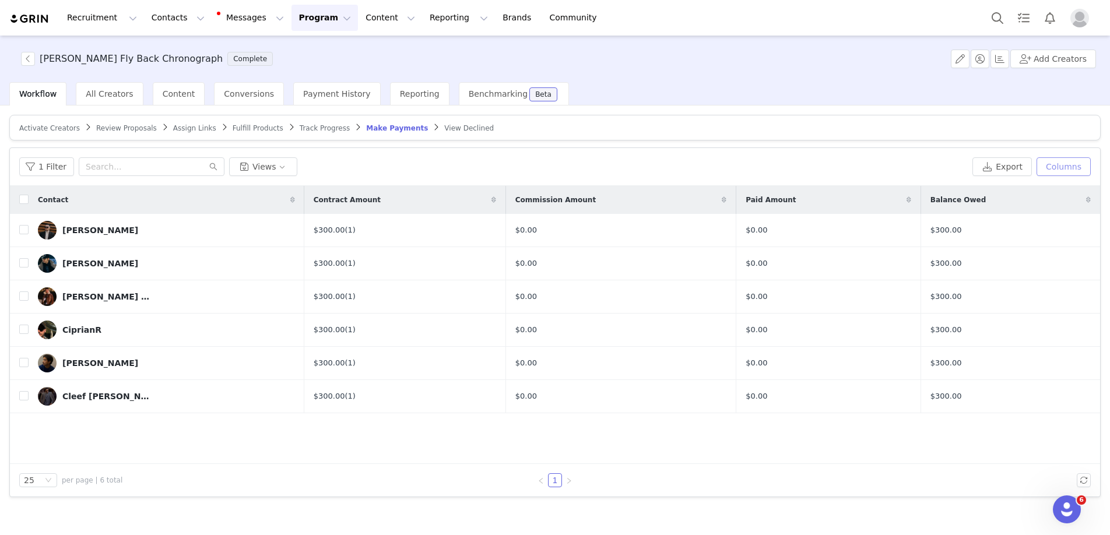
click at [1078, 173] on button "Columns" at bounding box center [1064, 166] width 54 height 19
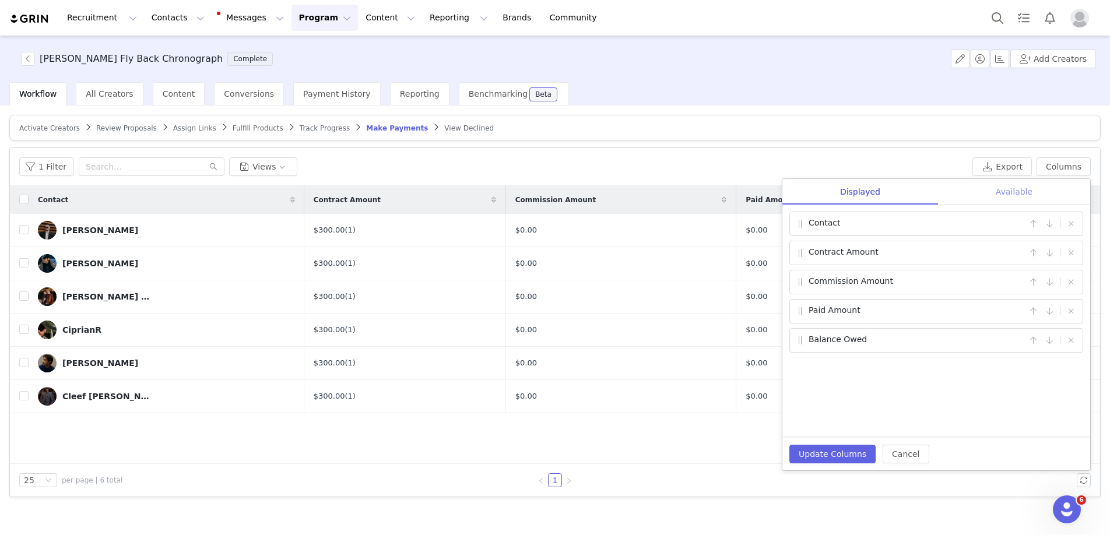
click at [1037, 200] on div "Available" at bounding box center [1014, 192] width 152 height 26
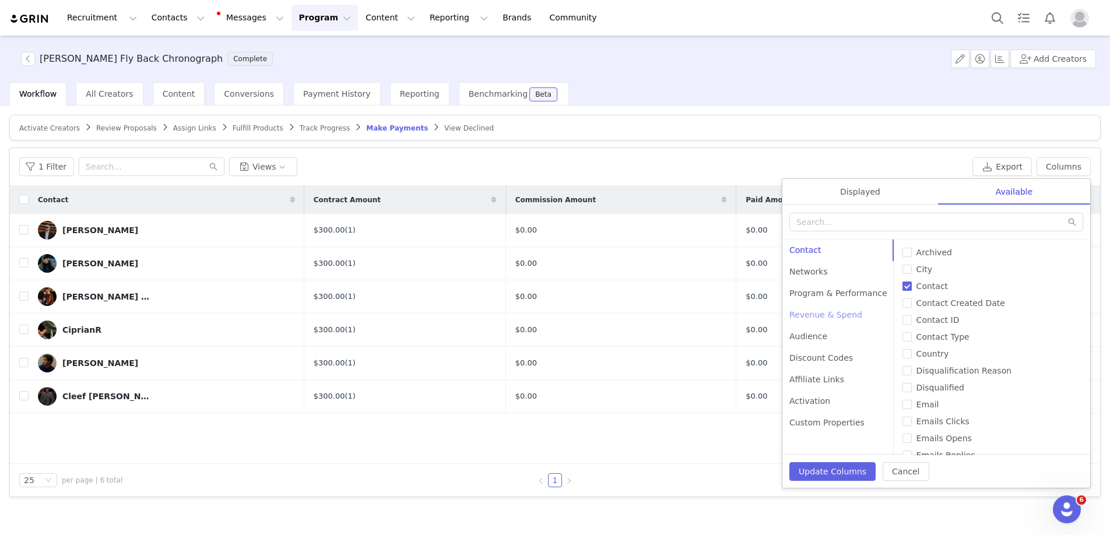
click at [832, 312] on div "Revenue & Spend" at bounding box center [839, 315] width 112 height 22
click at [825, 293] on div "Program & Performance" at bounding box center [839, 294] width 112 height 22
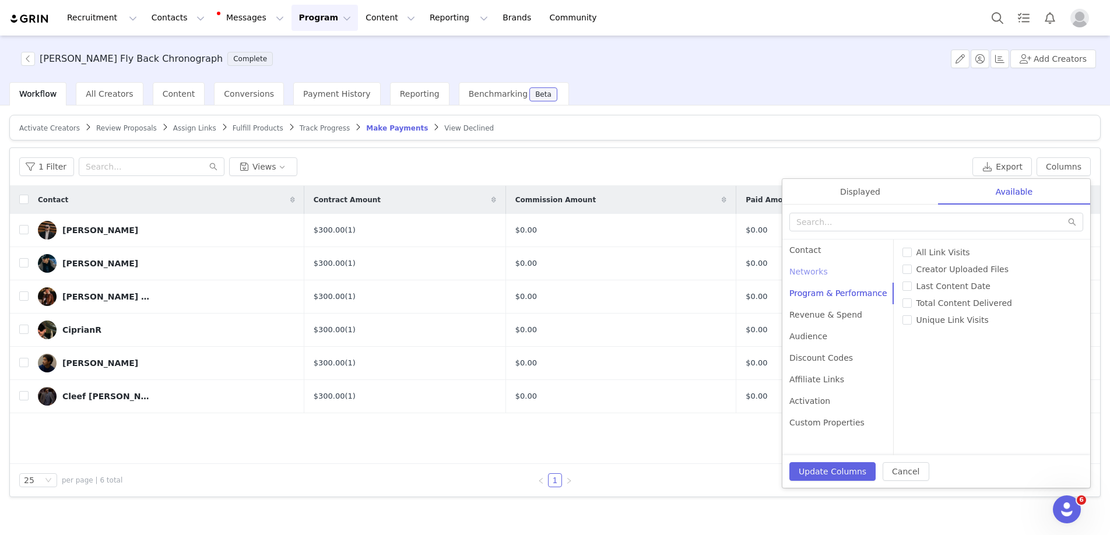
click at [815, 274] on div "Networks" at bounding box center [839, 272] width 112 height 22
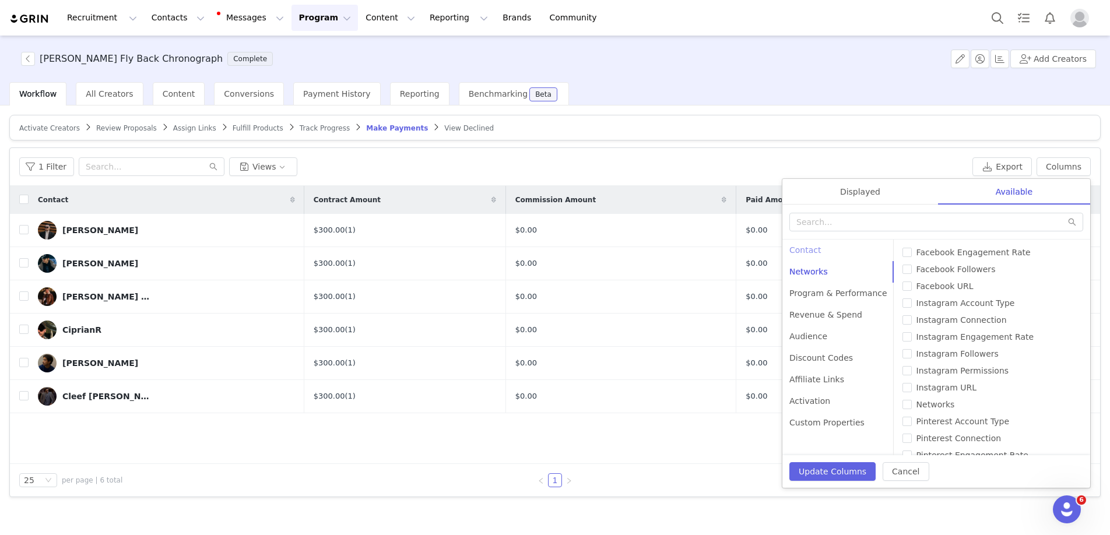
click at [815, 250] on div "Contact" at bounding box center [839, 251] width 112 height 22
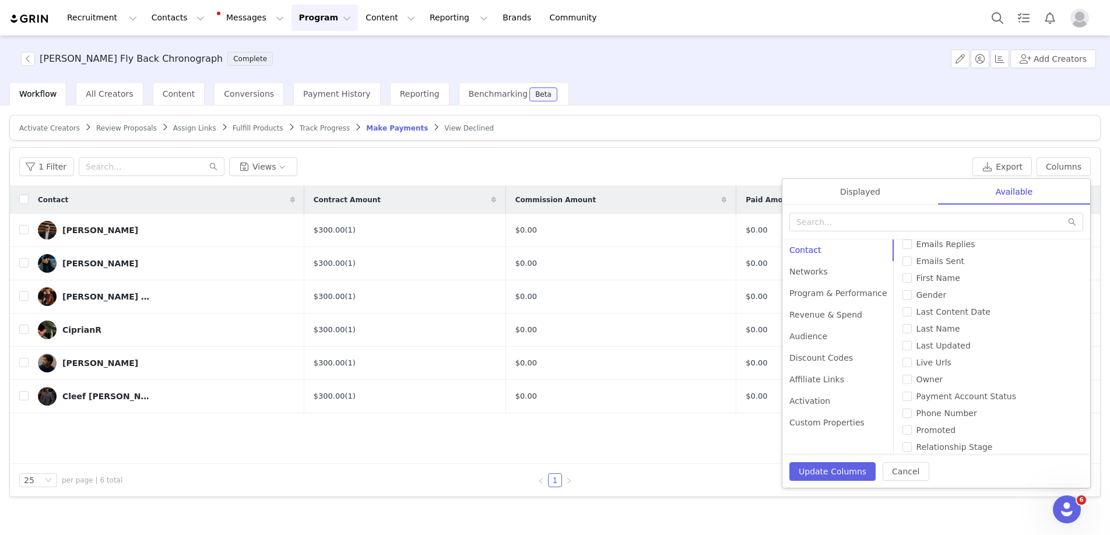
scroll to position [220, 0]
click at [903, 389] on input "Payment Account Status" at bounding box center [907, 387] width 9 height 9
checkbox input "true"
click at [828, 473] on button "Update Columns" at bounding box center [833, 471] width 86 height 19
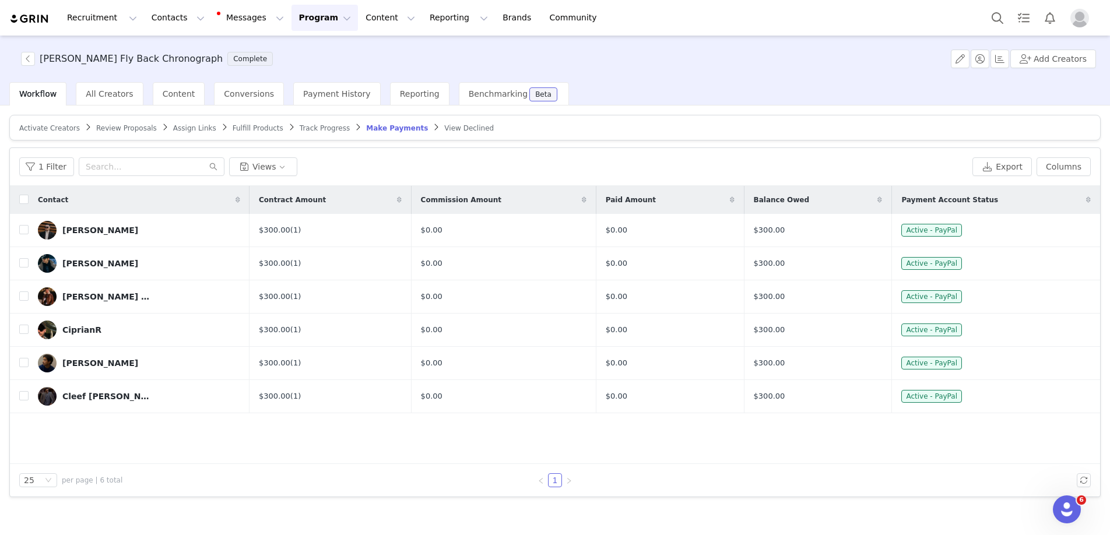
click at [970, 459] on div "Contact Contract Amount Commission Amount Paid Amount Balance Owed Payment Acco…" at bounding box center [555, 325] width 1090 height 278
click at [25, 227] on input "checkbox" at bounding box center [23, 229] width 9 height 9
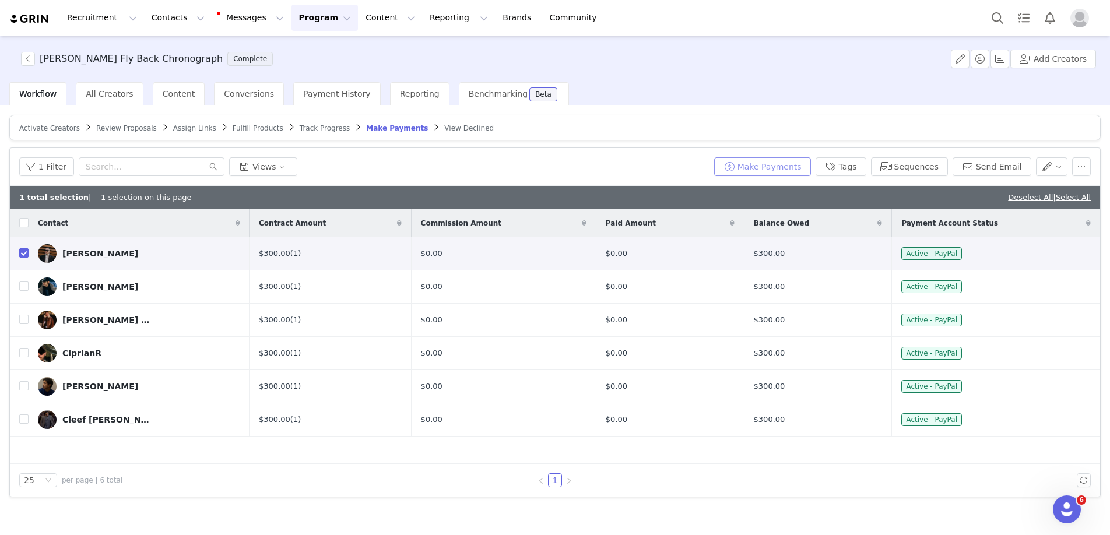
click at [785, 171] on button "Make Payments" at bounding box center [762, 166] width 97 height 19
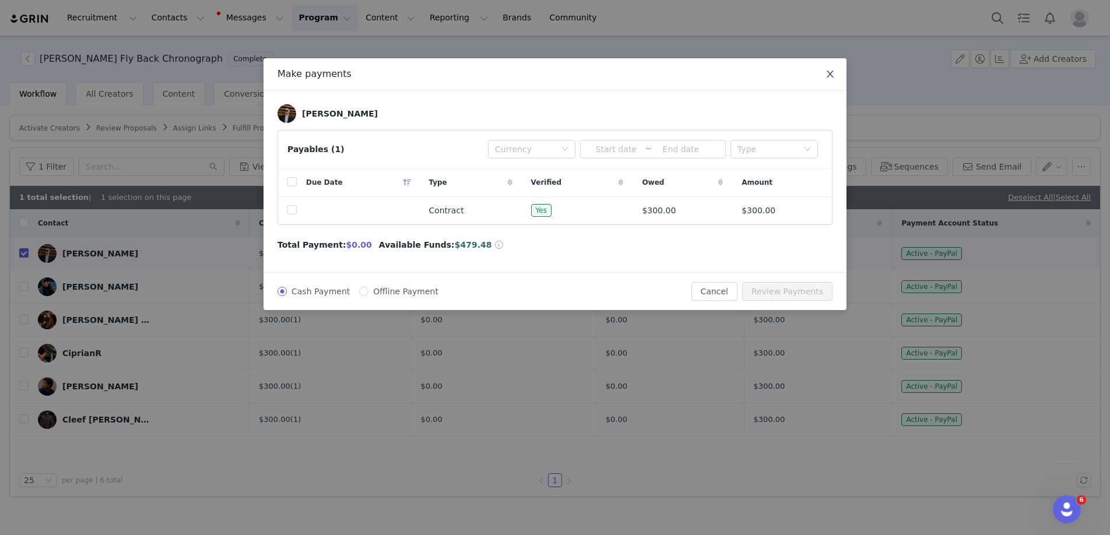
click at [829, 74] on icon "icon: close" at bounding box center [830, 74] width 6 height 7
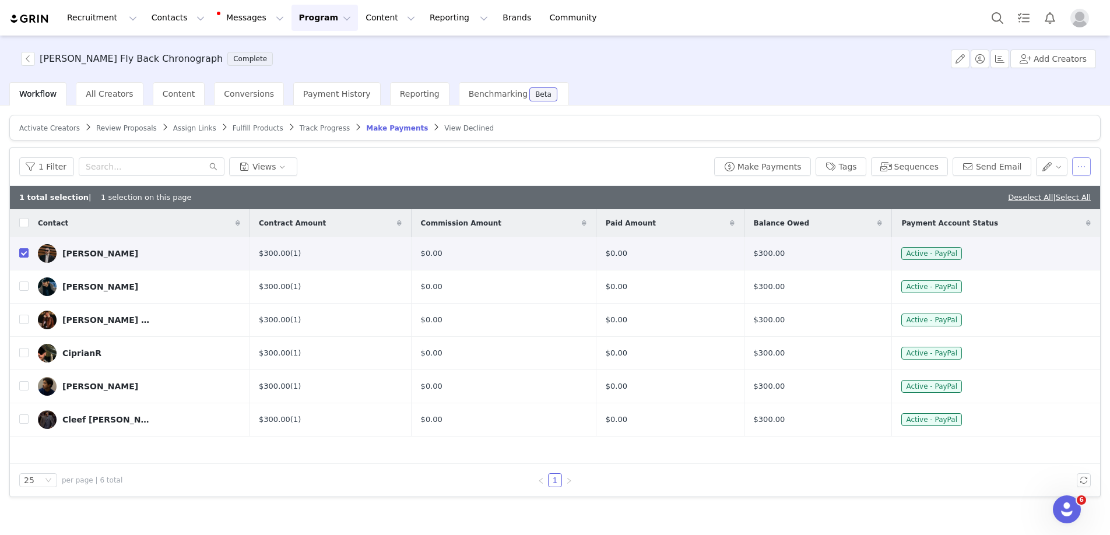
click at [1082, 170] on button "button" at bounding box center [1081, 166] width 19 height 19
click at [936, 315] on span "Active - PayPal" at bounding box center [931, 320] width 61 height 13
click at [31, 249] on td "Matteo Caprio" at bounding box center [139, 253] width 221 height 33
click at [25, 251] on input "checkbox" at bounding box center [23, 252] width 9 height 9
checkbox input "false"
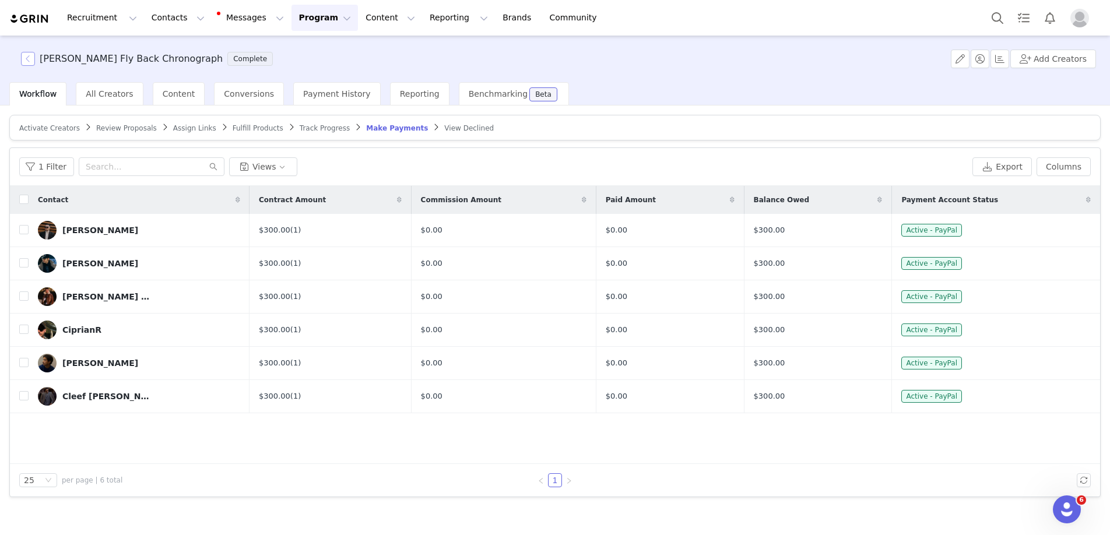
click at [33, 60] on button "button" at bounding box center [28, 59] width 14 height 14
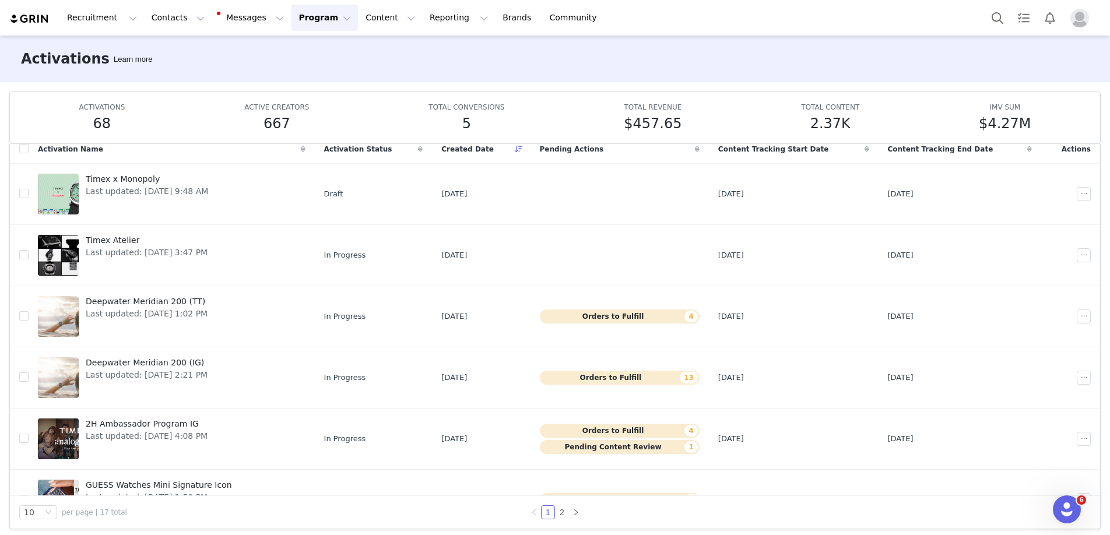
scroll to position [62, 0]
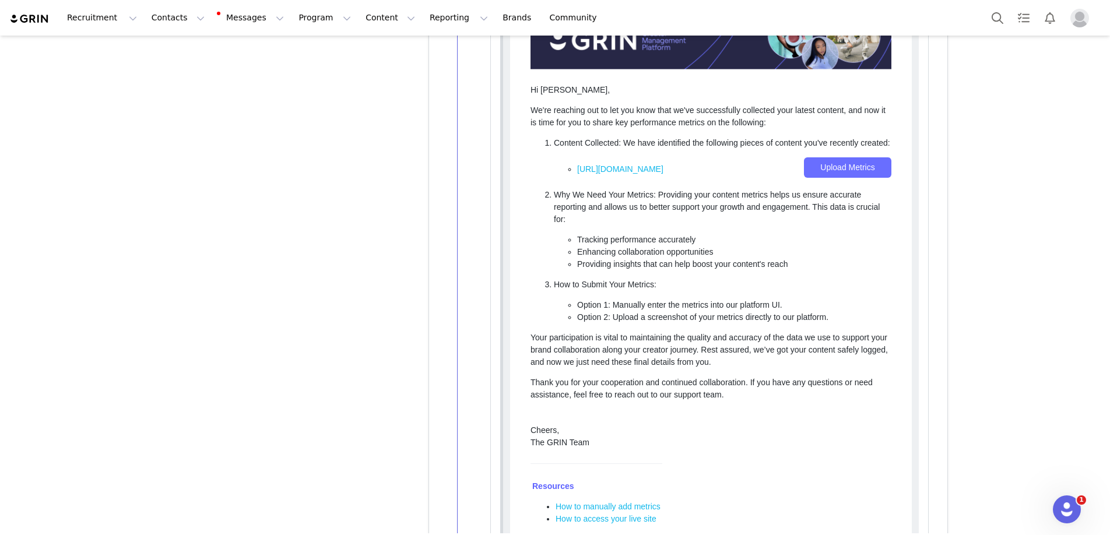
scroll to position [3162, 0]
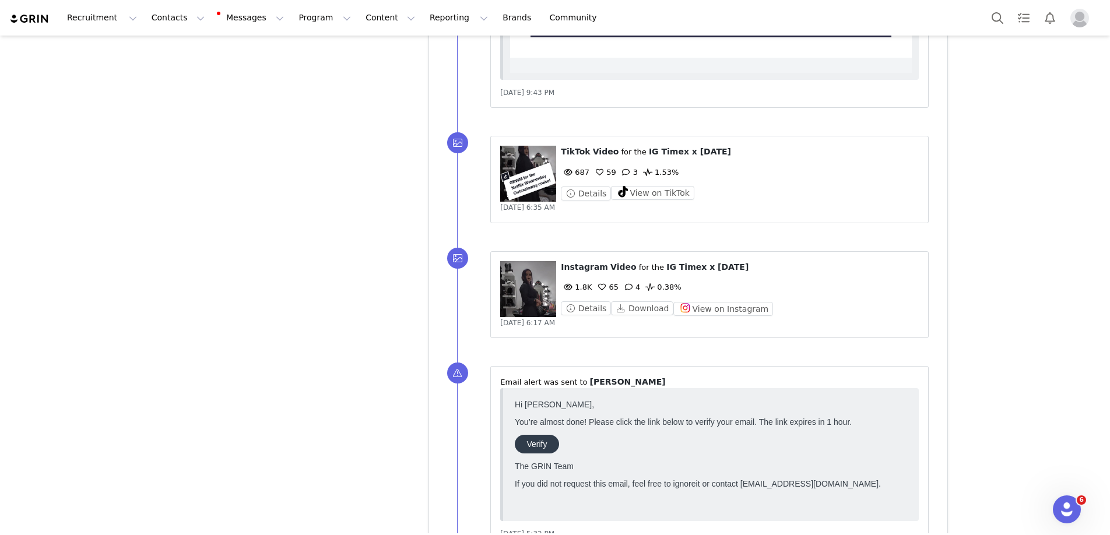
scroll to position [3964, 0]
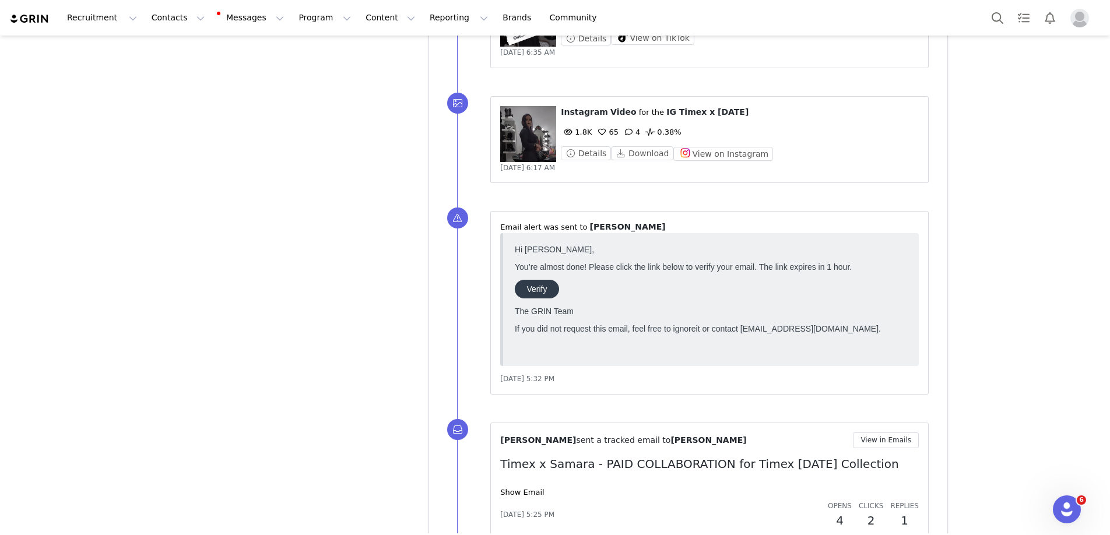
scroll to position [3735, 0]
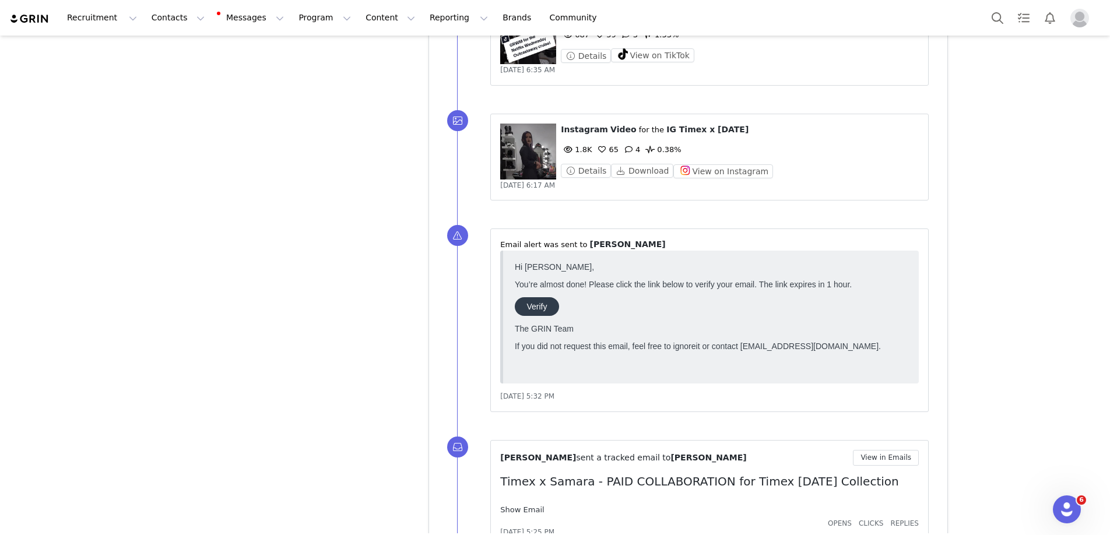
click at [525, 506] on link "Show Email" at bounding box center [522, 510] width 44 height 9
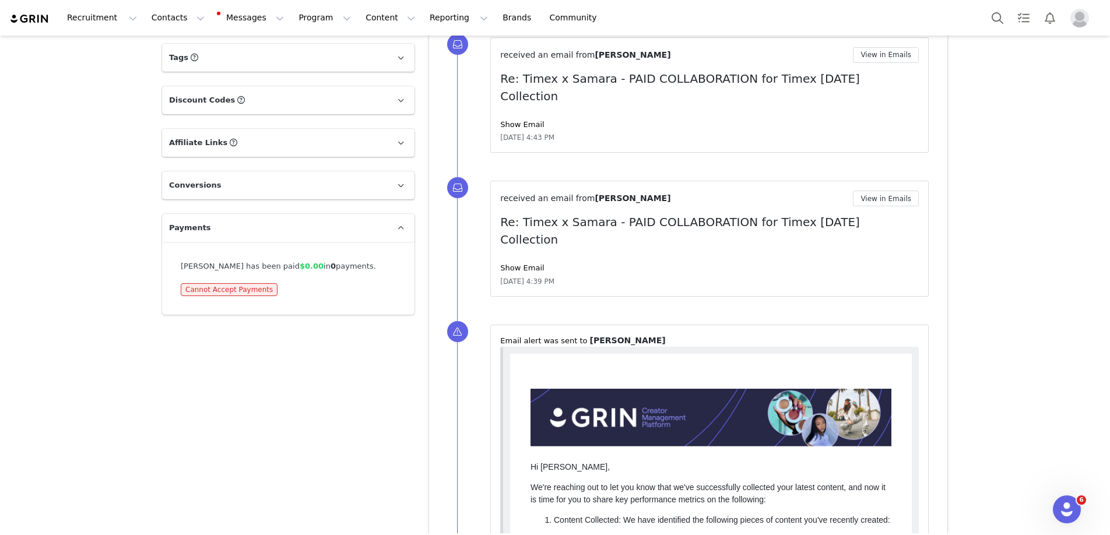
scroll to position [1665, 0]
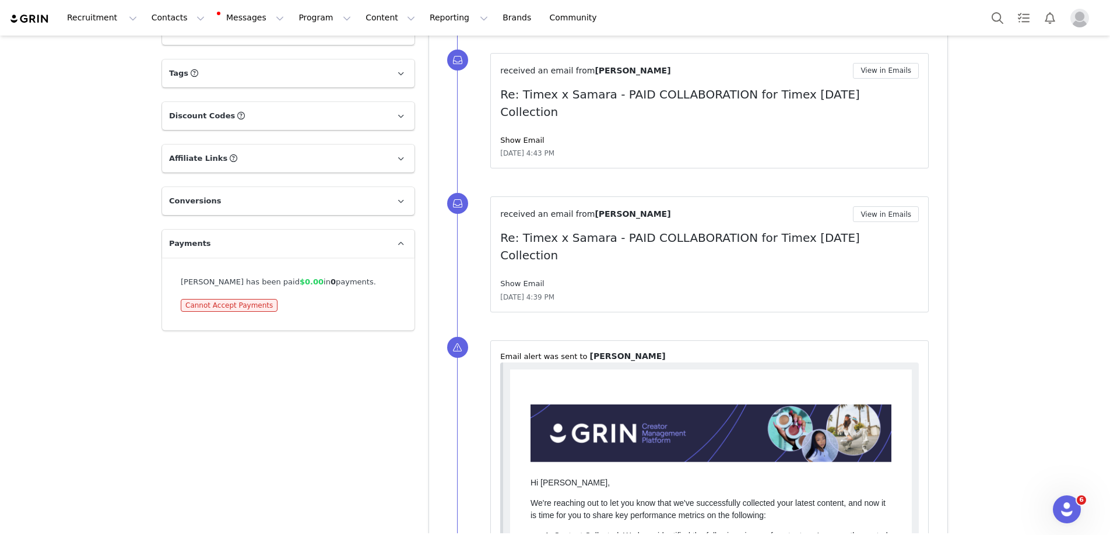
click at [534, 279] on link "Show Email" at bounding box center [522, 283] width 44 height 9
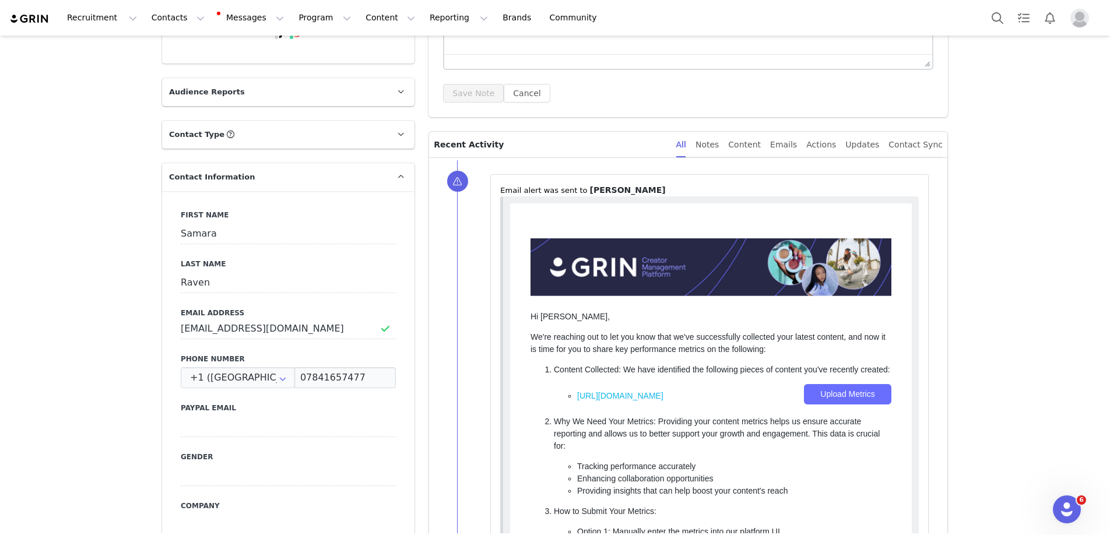
scroll to position [0, 0]
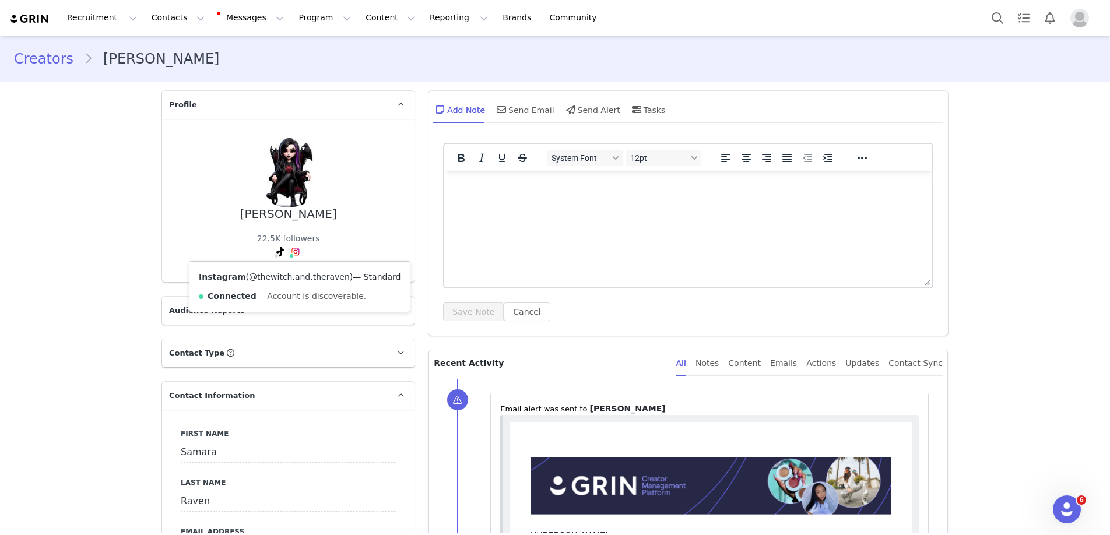
click at [298, 273] on link "@thewitch.and.theraven" at bounding box center [299, 276] width 101 height 9
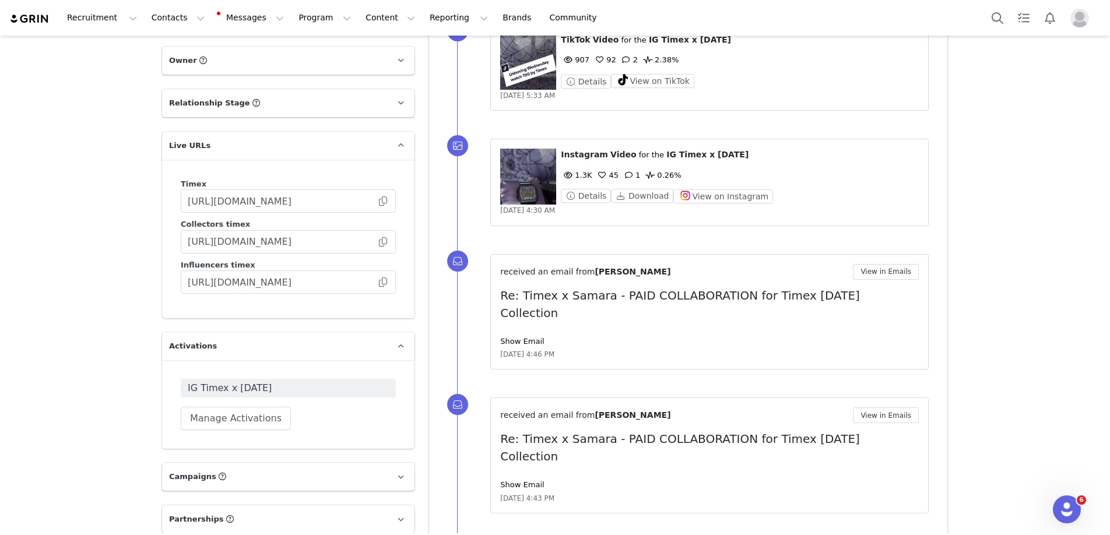
scroll to position [1184, 0]
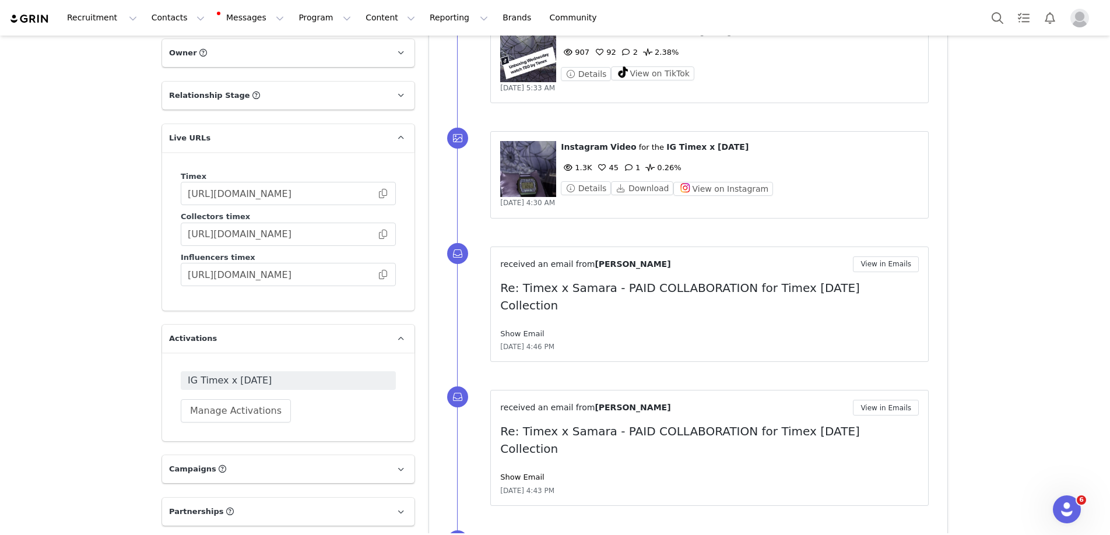
click at [527, 329] on link "Show Email" at bounding box center [522, 333] width 44 height 9
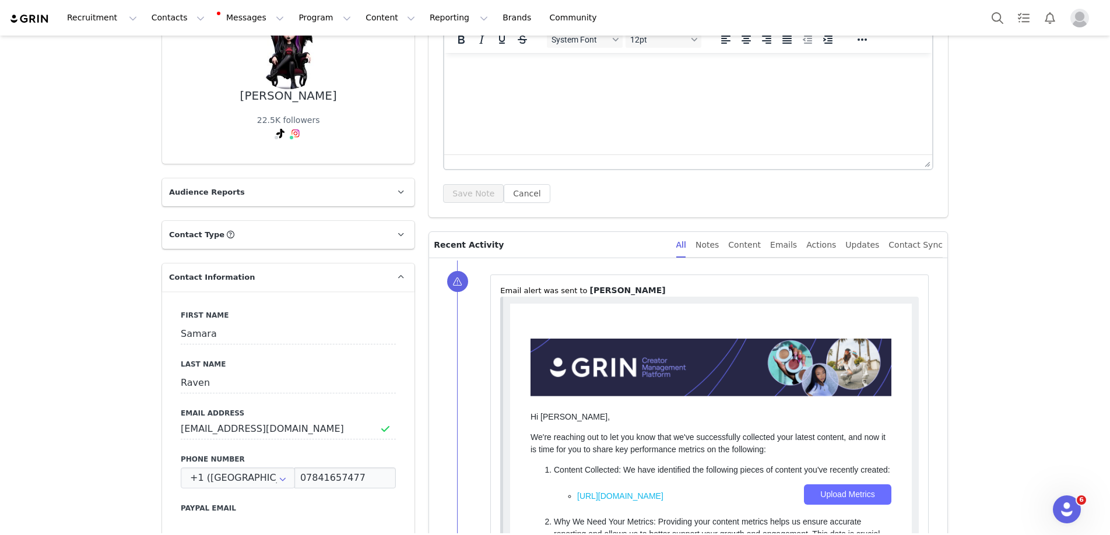
scroll to position [0, 0]
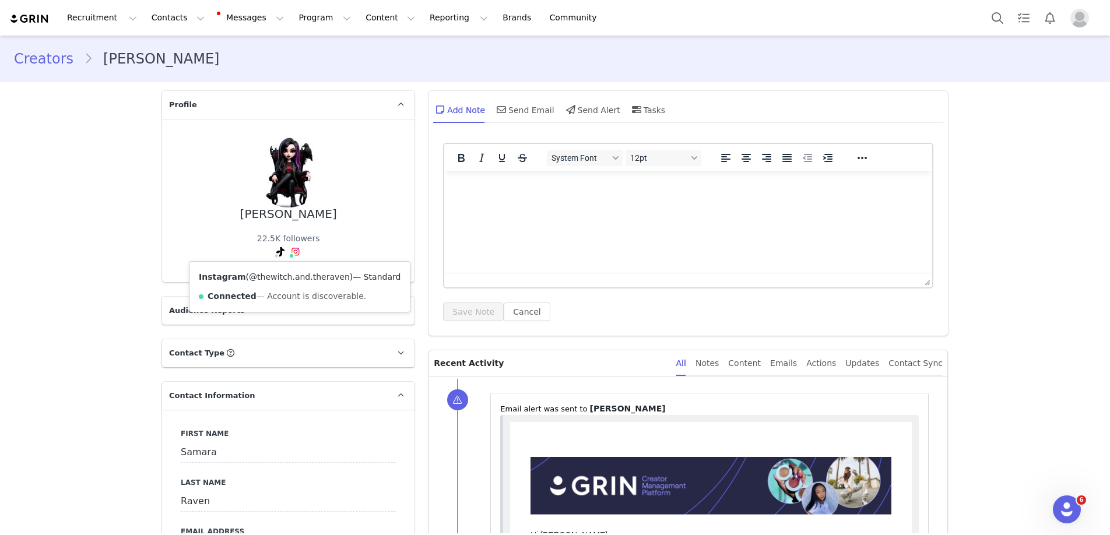
click at [292, 273] on link "@thewitch.and.theraven" at bounding box center [299, 276] width 101 height 9
click at [317, 16] on button "Program Program" at bounding box center [325, 18] width 66 height 26
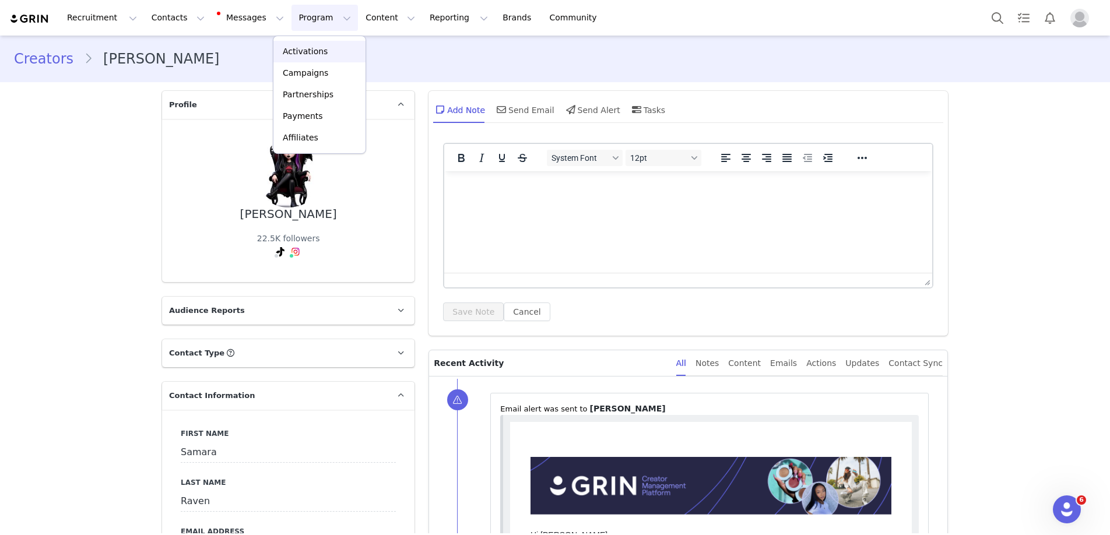
click at [318, 52] on p "Activations" at bounding box center [305, 51] width 45 height 12
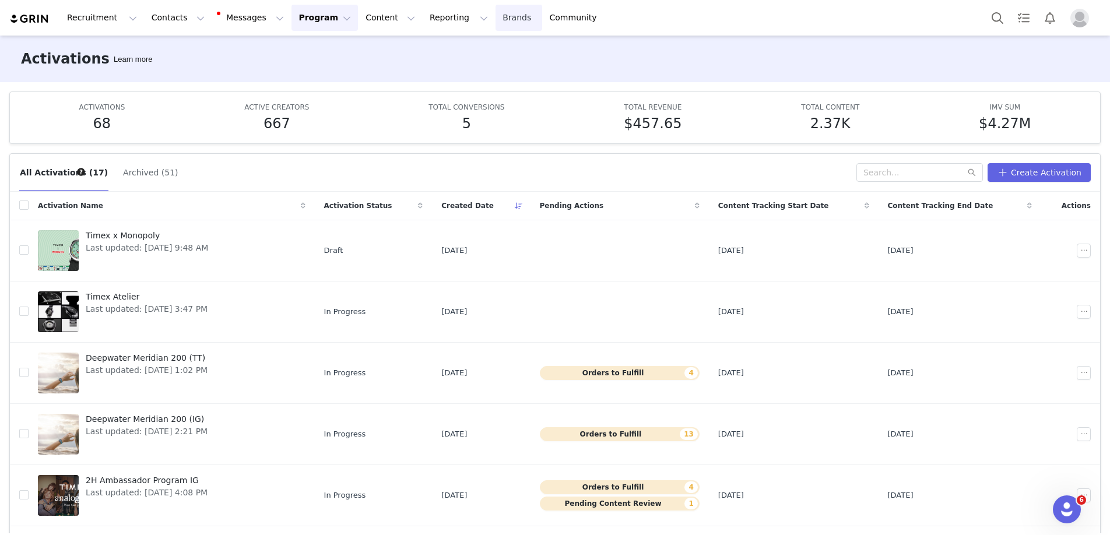
click at [496, 21] on link "Brands Brands" at bounding box center [519, 18] width 46 height 26
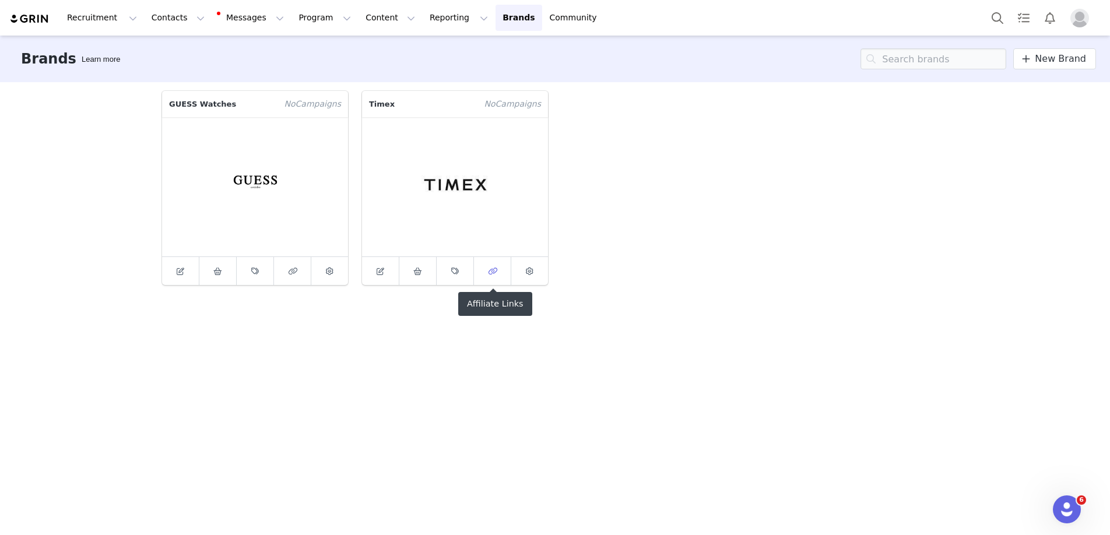
click at [499, 266] on span at bounding box center [493, 271] width 14 height 14
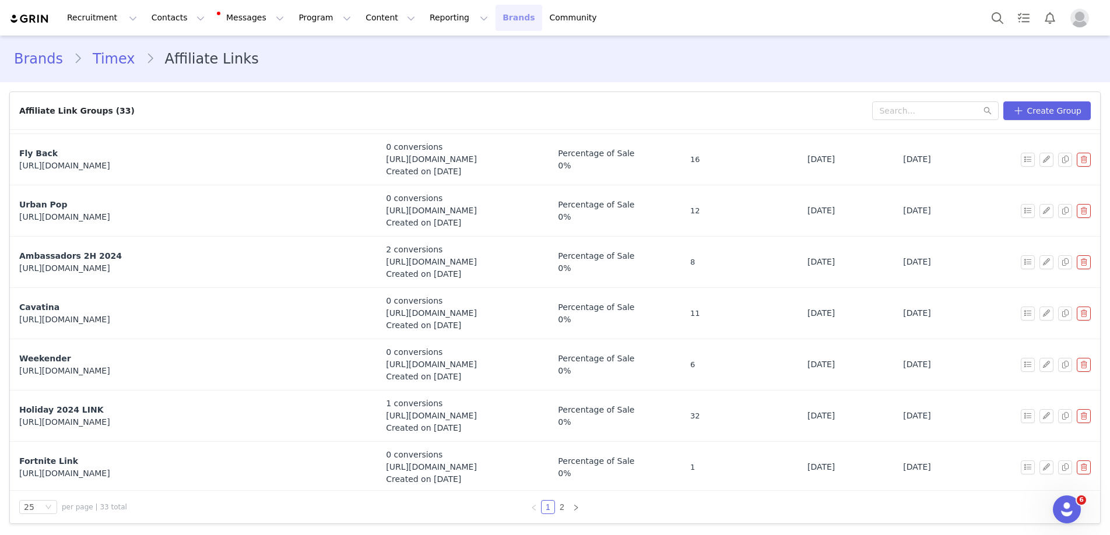
scroll to position [950, 0]
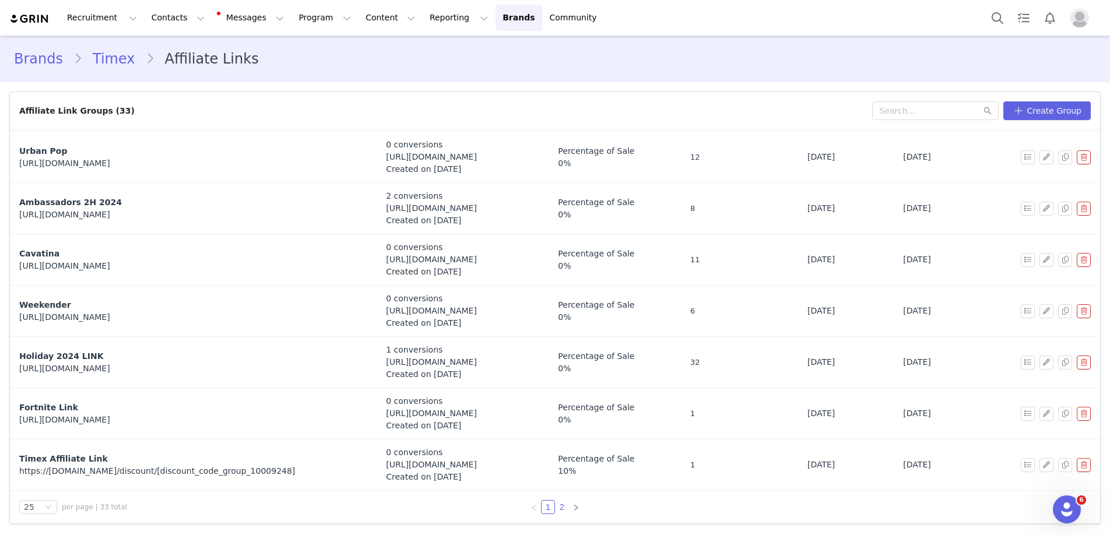
click at [566, 507] on link "2" at bounding box center [562, 507] width 13 height 13
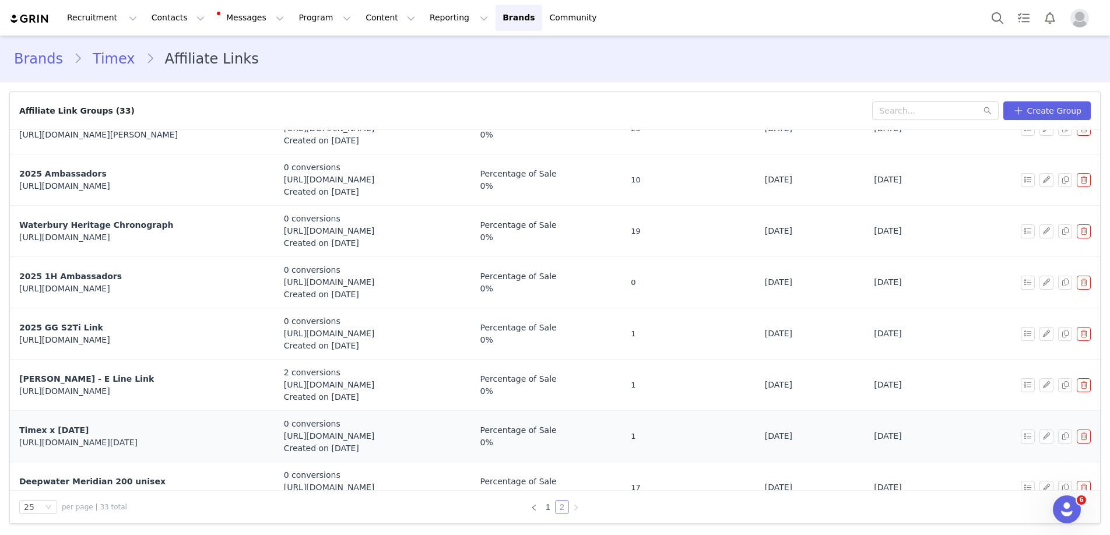
scroll to position [78, 0]
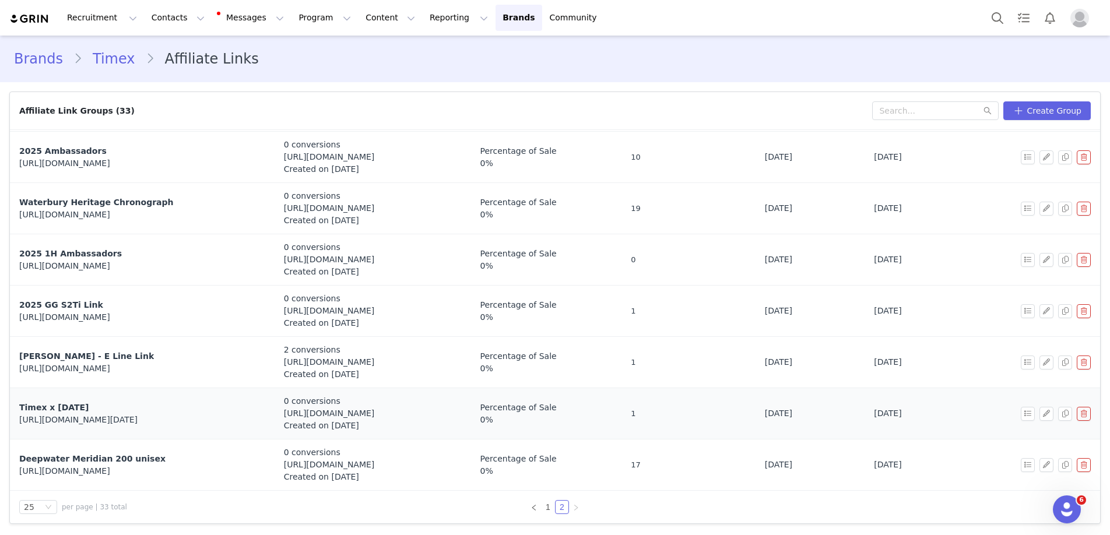
click at [901, 417] on span "Nov 1, 2025" at bounding box center [887, 413] width 27 height 9
click at [261, 424] on div "https://timex.com/collections/timex-x-wednesday" at bounding box center [142, 420] width 246 height 12
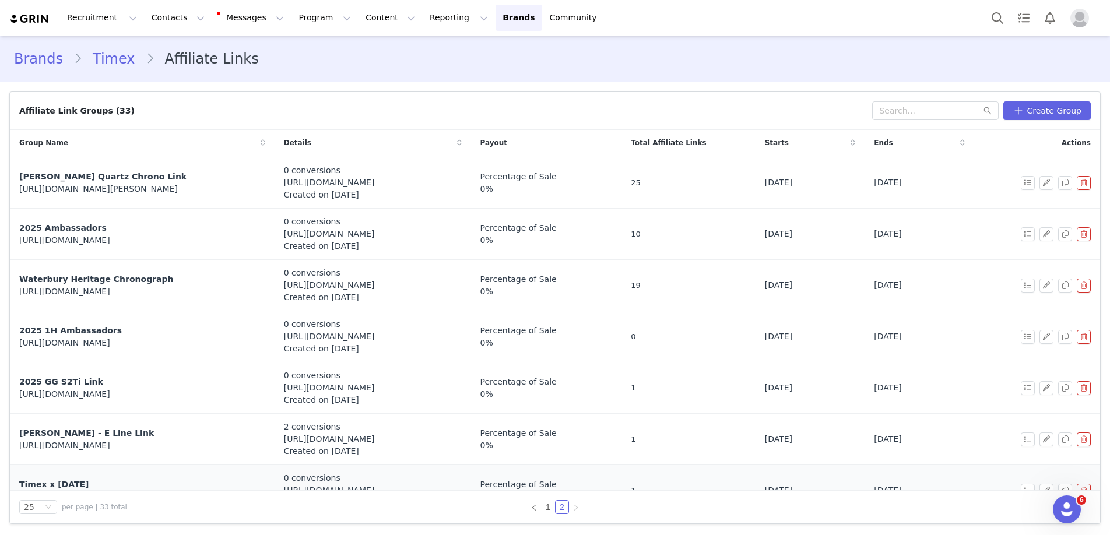
scroll to position [0, 0]
click at [311, 18] on button "Program Program" at bounding box center [325, 18] width 66 height 26
click at [313, 52] on p "Activations" at bounding box center [305, 51] width 45 height 12
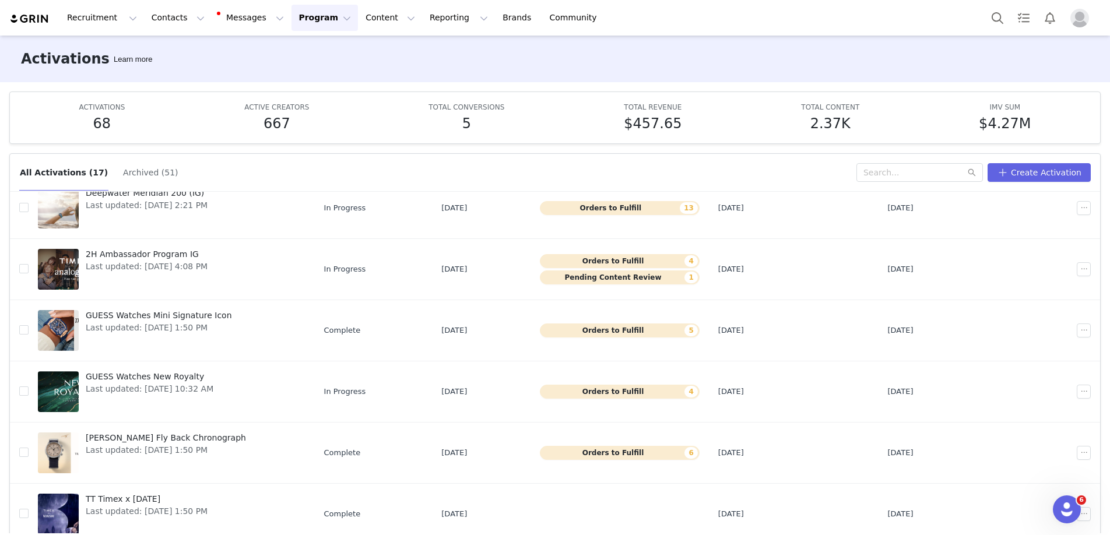
scroll to position [280, 0]
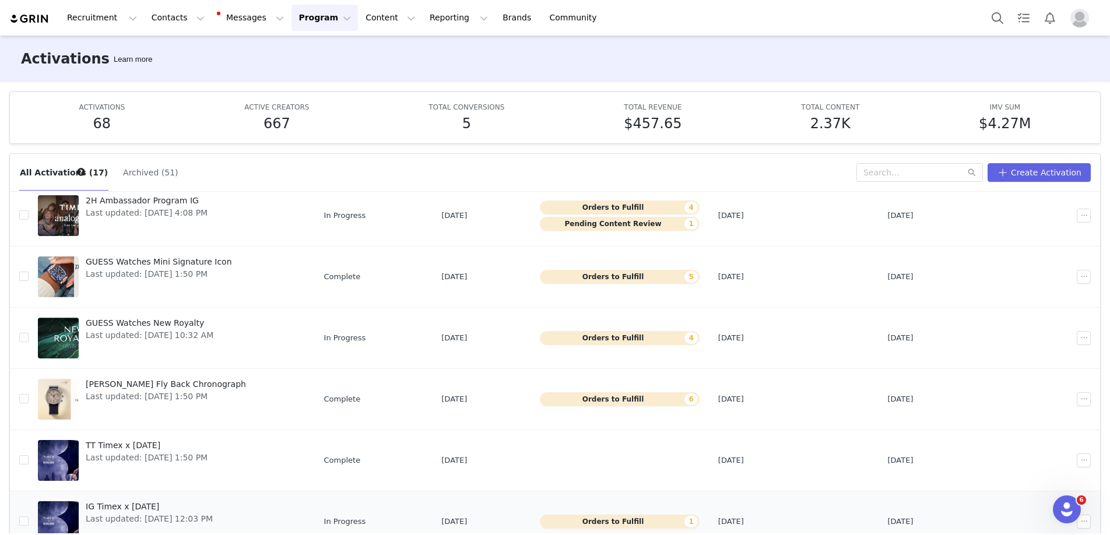
click at [77, 501] on div at bounding box center [58, 521] width 41 height 41
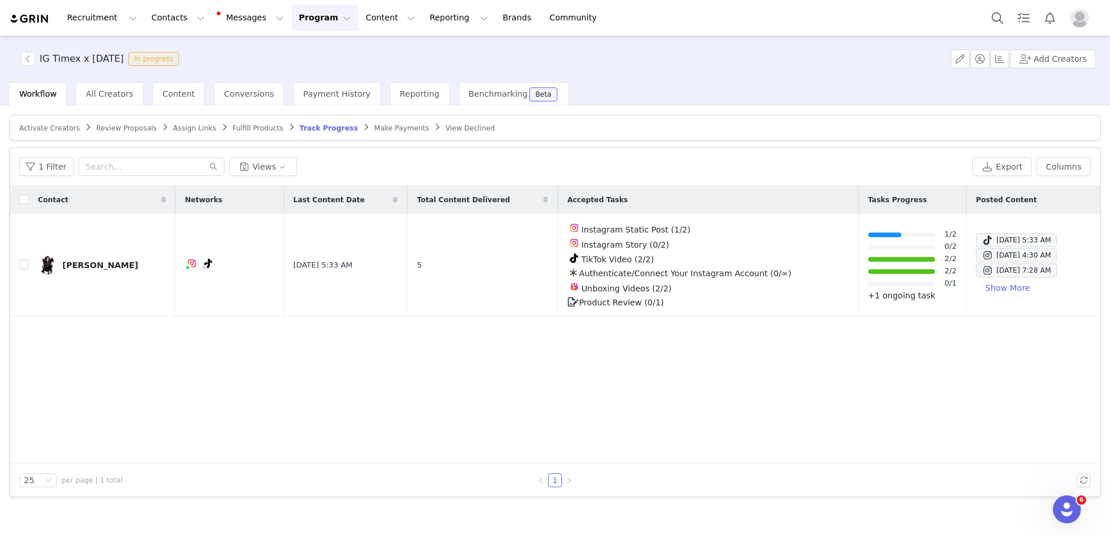
click at [198, 124] on span "Assign Links" at bounding box center [194, 128] width 43 height 8
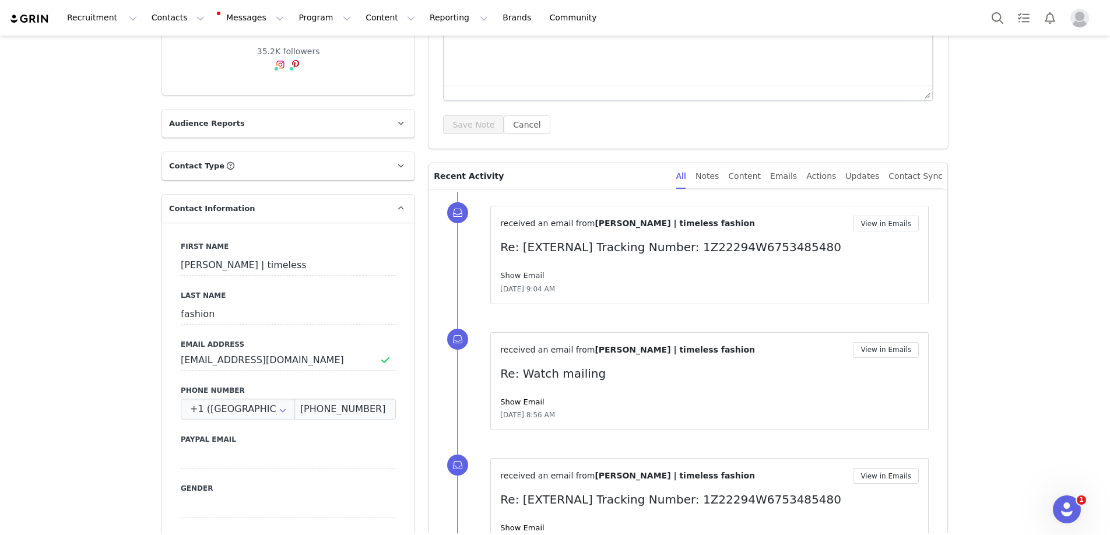
click at [529, 278] on link "Show Email" at bounding box center [522, 275] width 44 height 9
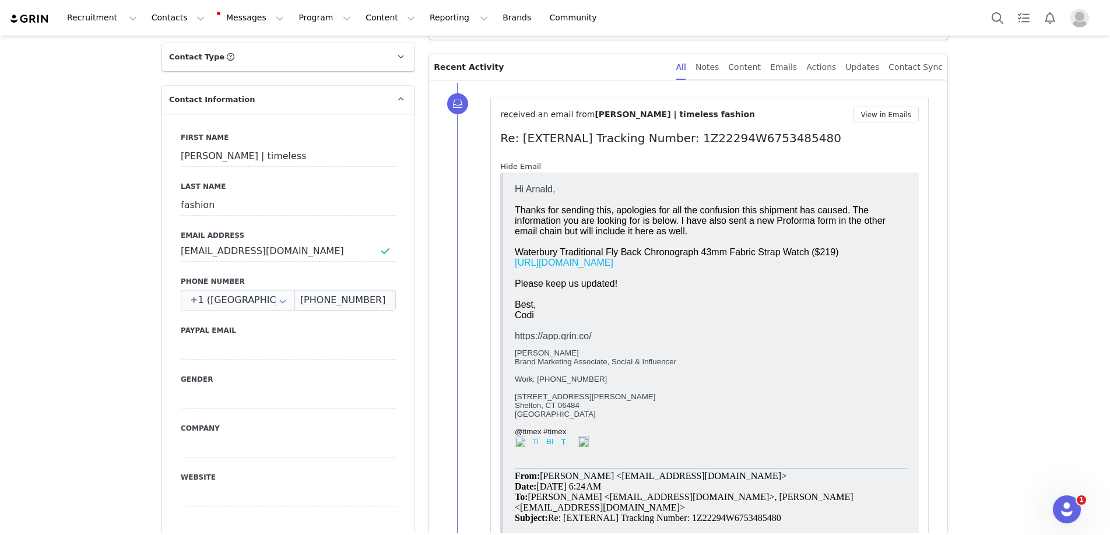
scroll to position [300, 0]
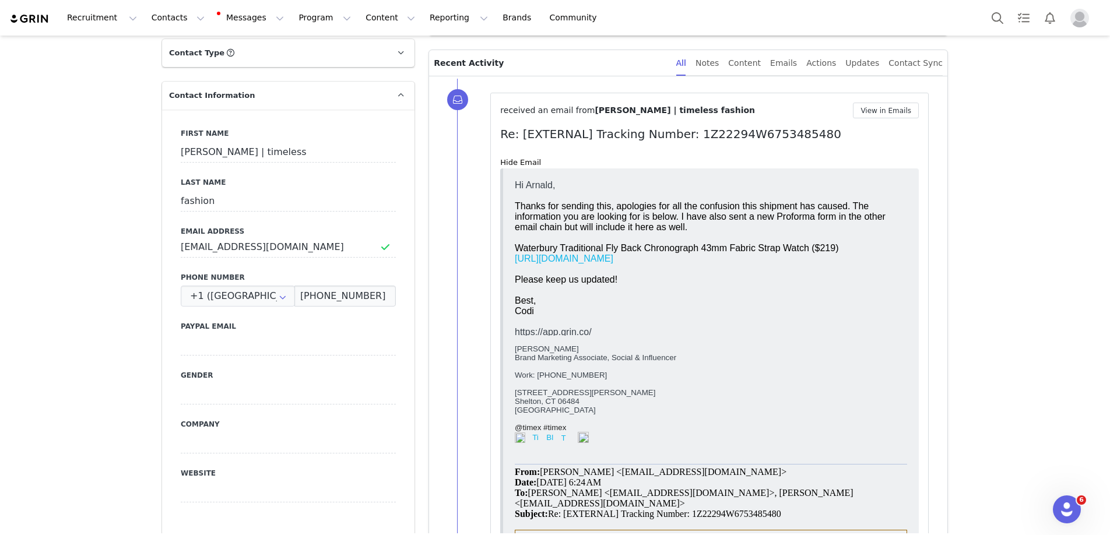
click at [518, 157] on div "Hide Email" at bounding box center [709, 163] width 419 height 12
click at [518, 159] on link "Hide Email" at bounding box center [520, 162] width 41 height 9
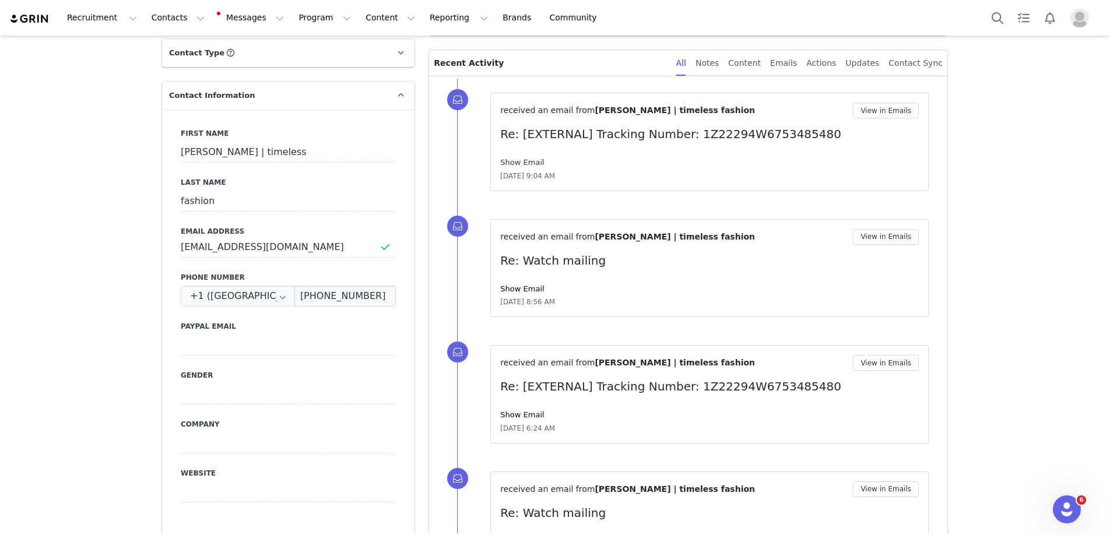
click at [518, 159] on link "Show Email" at bounding box center [522, 162] width 44 height 9
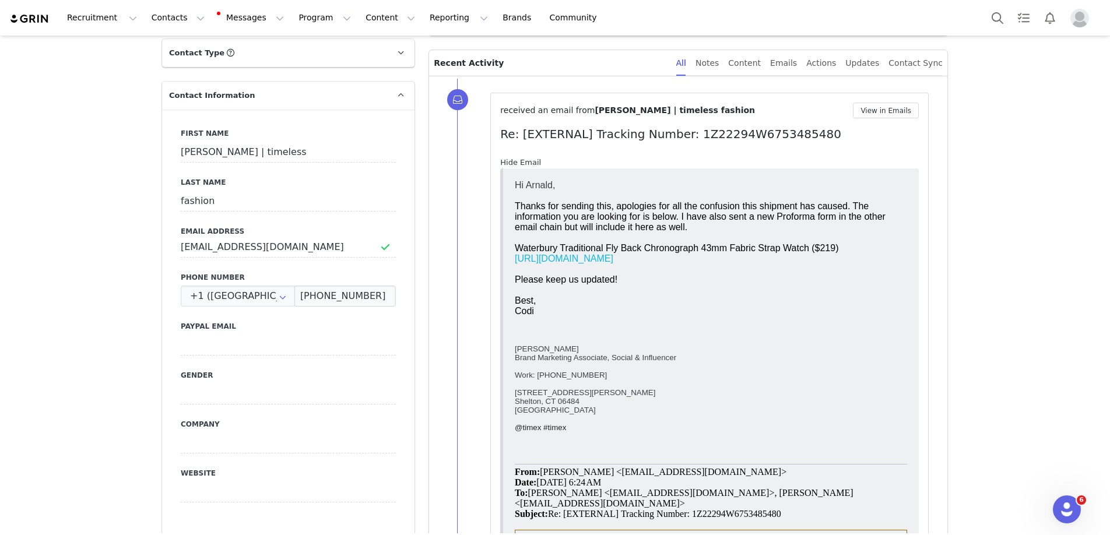
scroll to position [0, 0]
